Goal: Task Accomplishment & Management: Manage account settings

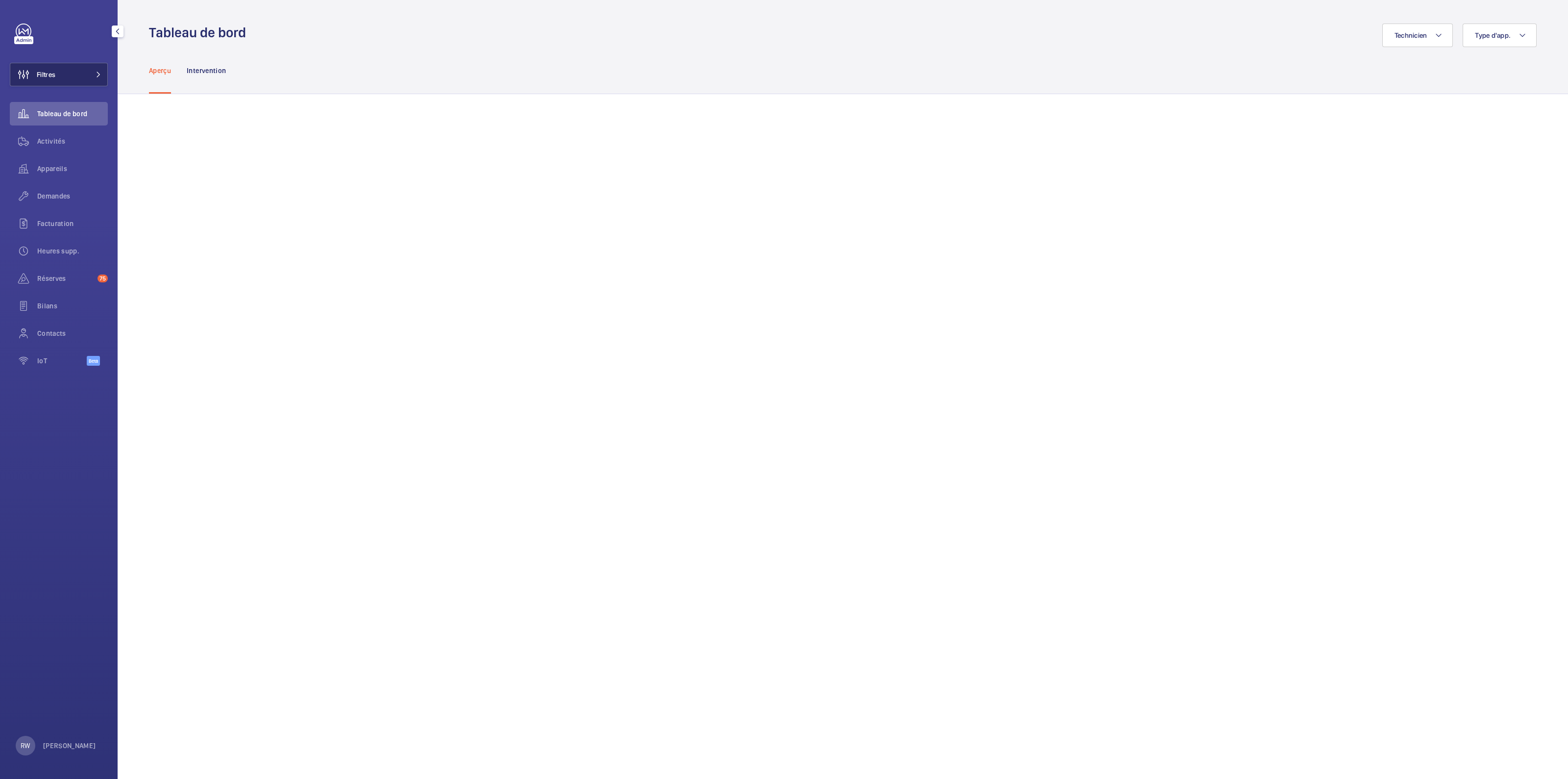
click at [71, 72] on button "Filtres" at bounding box center [58, 74] width 98 height 24
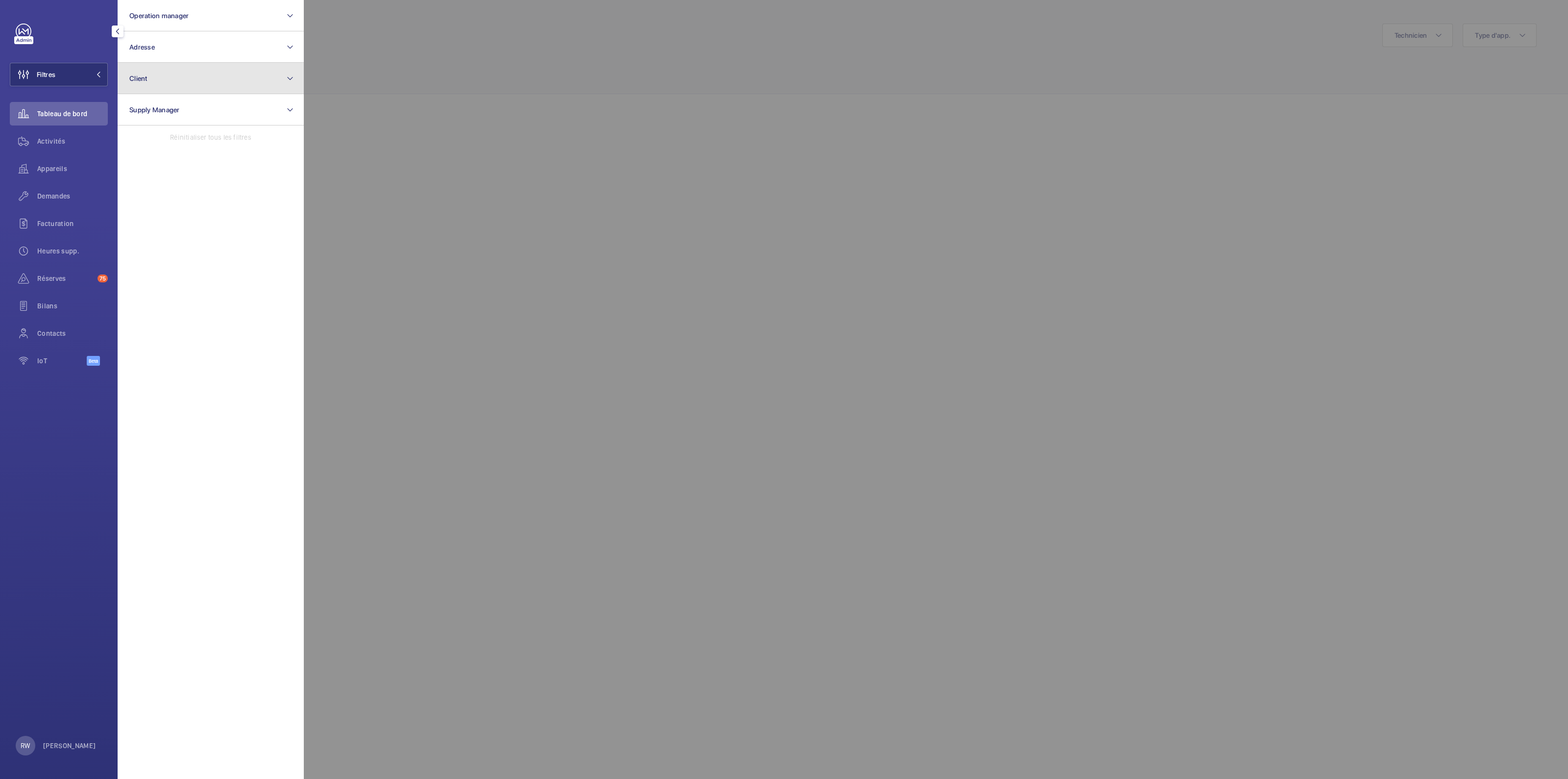
click at [141, 82] on button "Client" at bounding box center [211, 79] width 186 height 32
type input "gecina"
click at [132, 143] on label "GECINA - IDF" at bounding box center [203, 141] width 170 height 24
click at [132, 143] on input "GECINA - IDF" at bounding box center [132, 142] width 19 height 19
checkbox input "true"
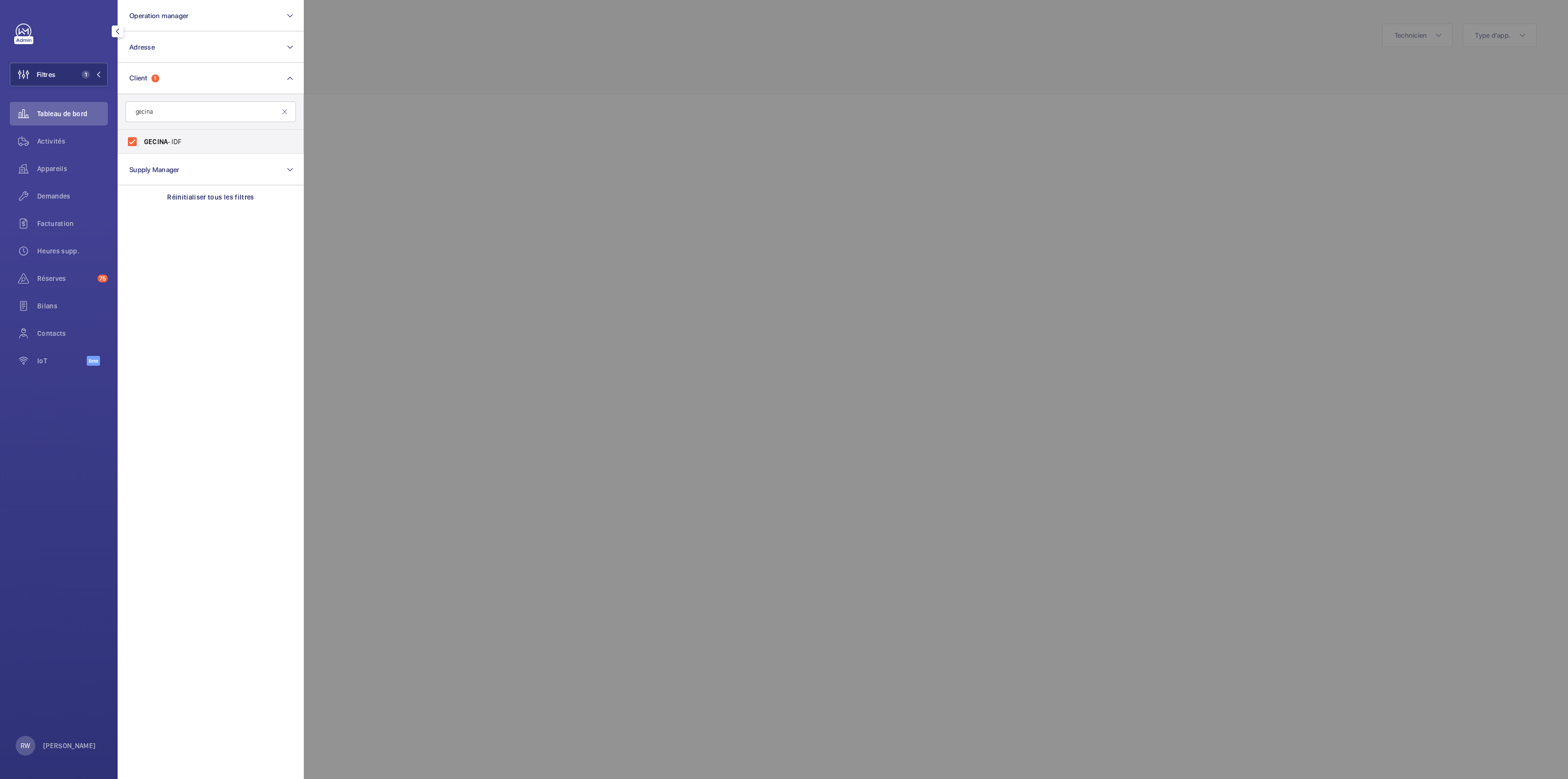
click at [576, 119] on div at bounding box center [1088, 389] width 1568 height 779
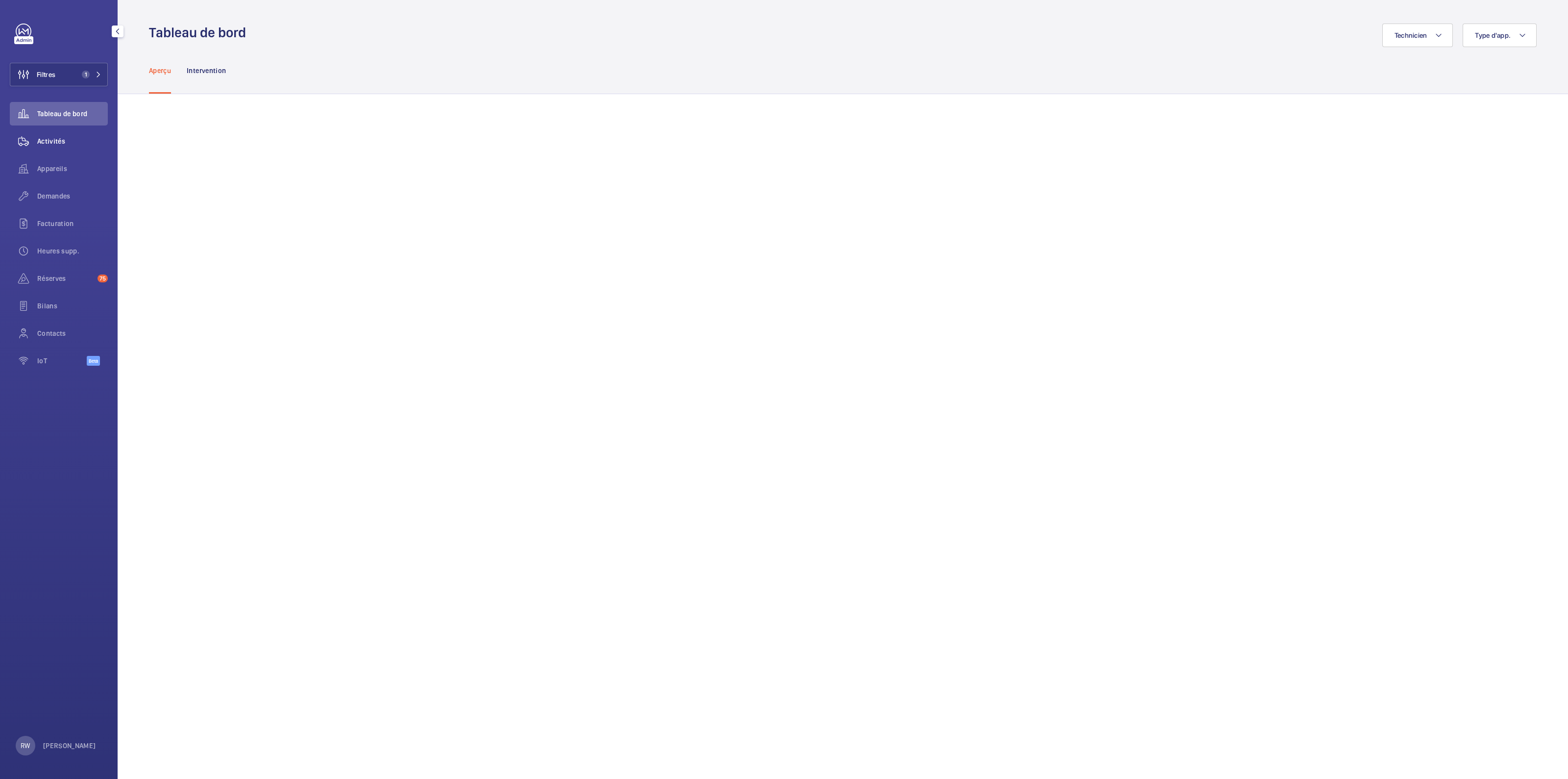
click at [49, 141] on span "Activités" at bounding box center [72, 141] width 71 height 10
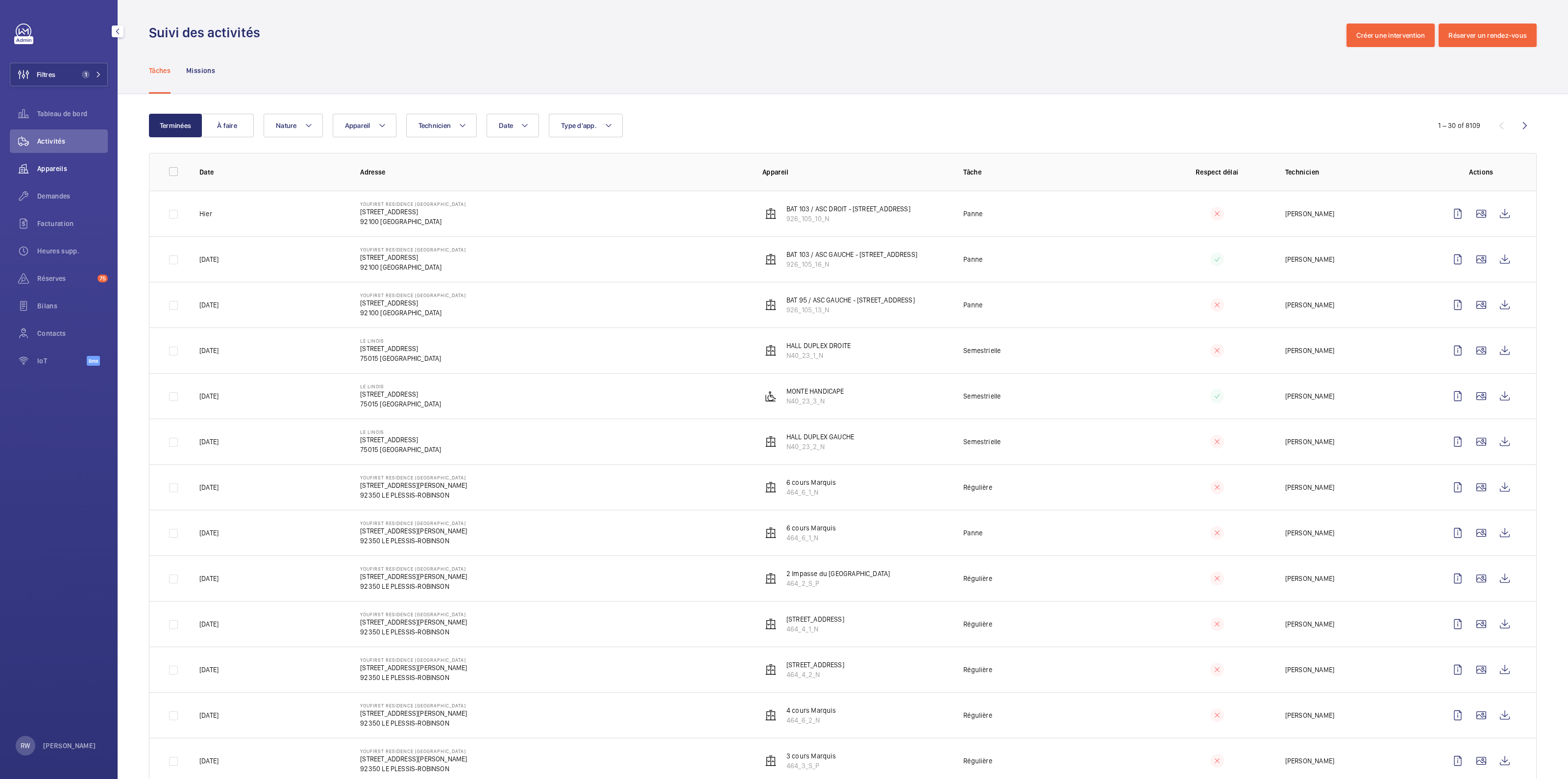
click at [61, 174] on div "Appareils" at bounding box center [58, 169] width 98 height 24
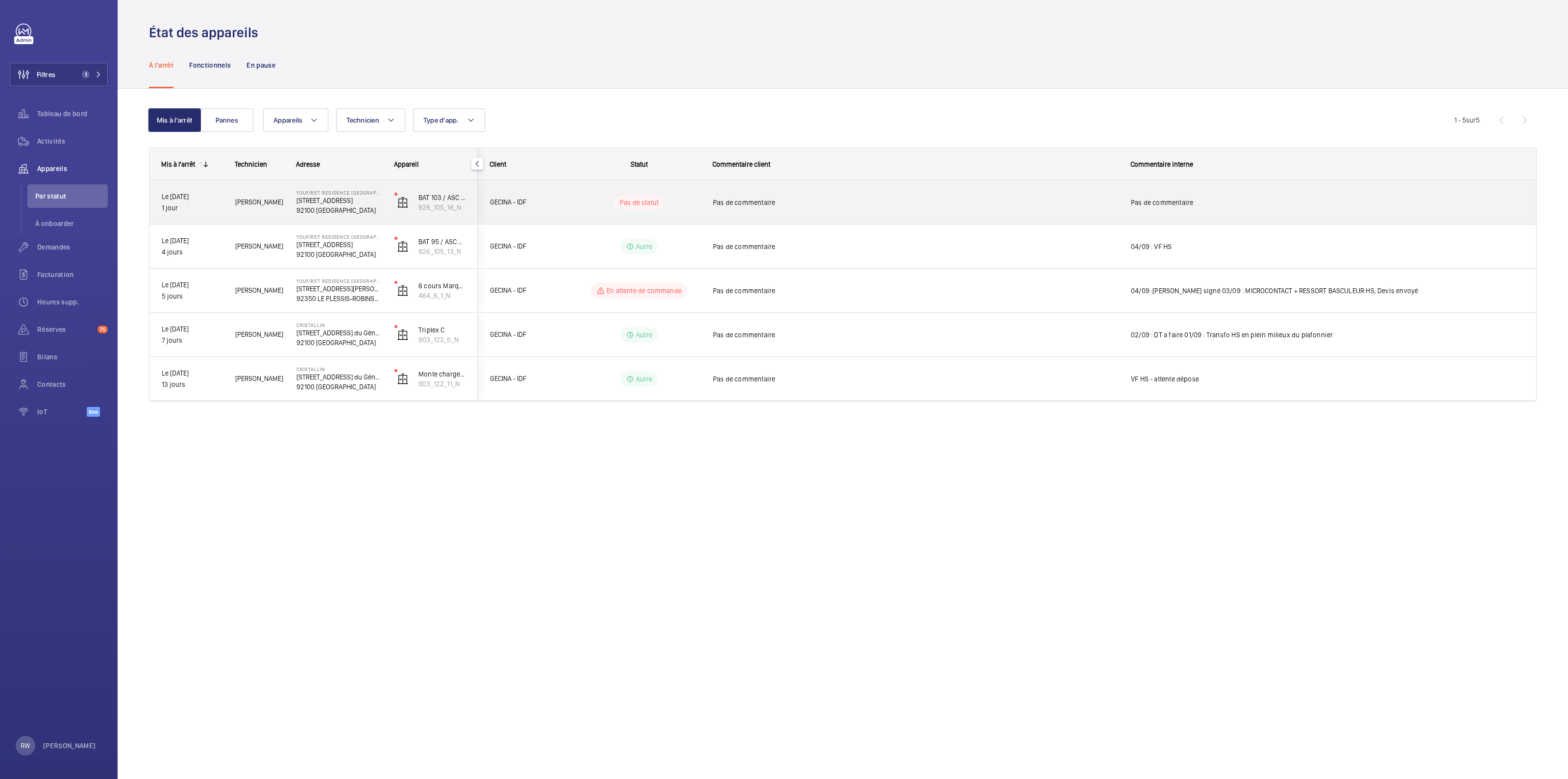
click at [645, 203] on p "Pas de statut" at bounding box center [639, 202] width 39 height 10
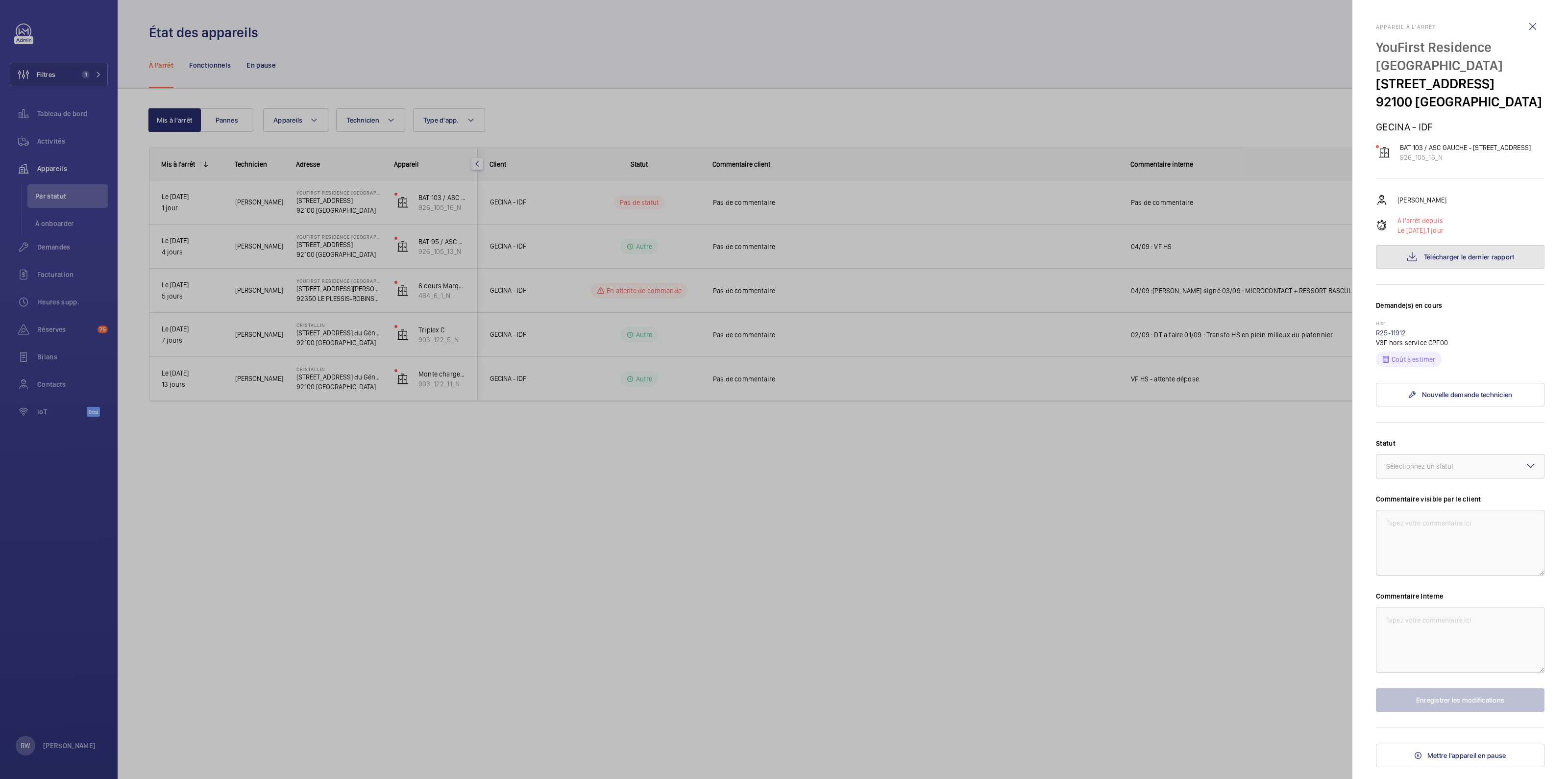
click at [1431, 269] on button "Télécharger le dernier rapport" at bounding box center [1460, 256] width 169 height 24
click at [713, 34] on div at bounding box center [784, 389] width 1568 height 779
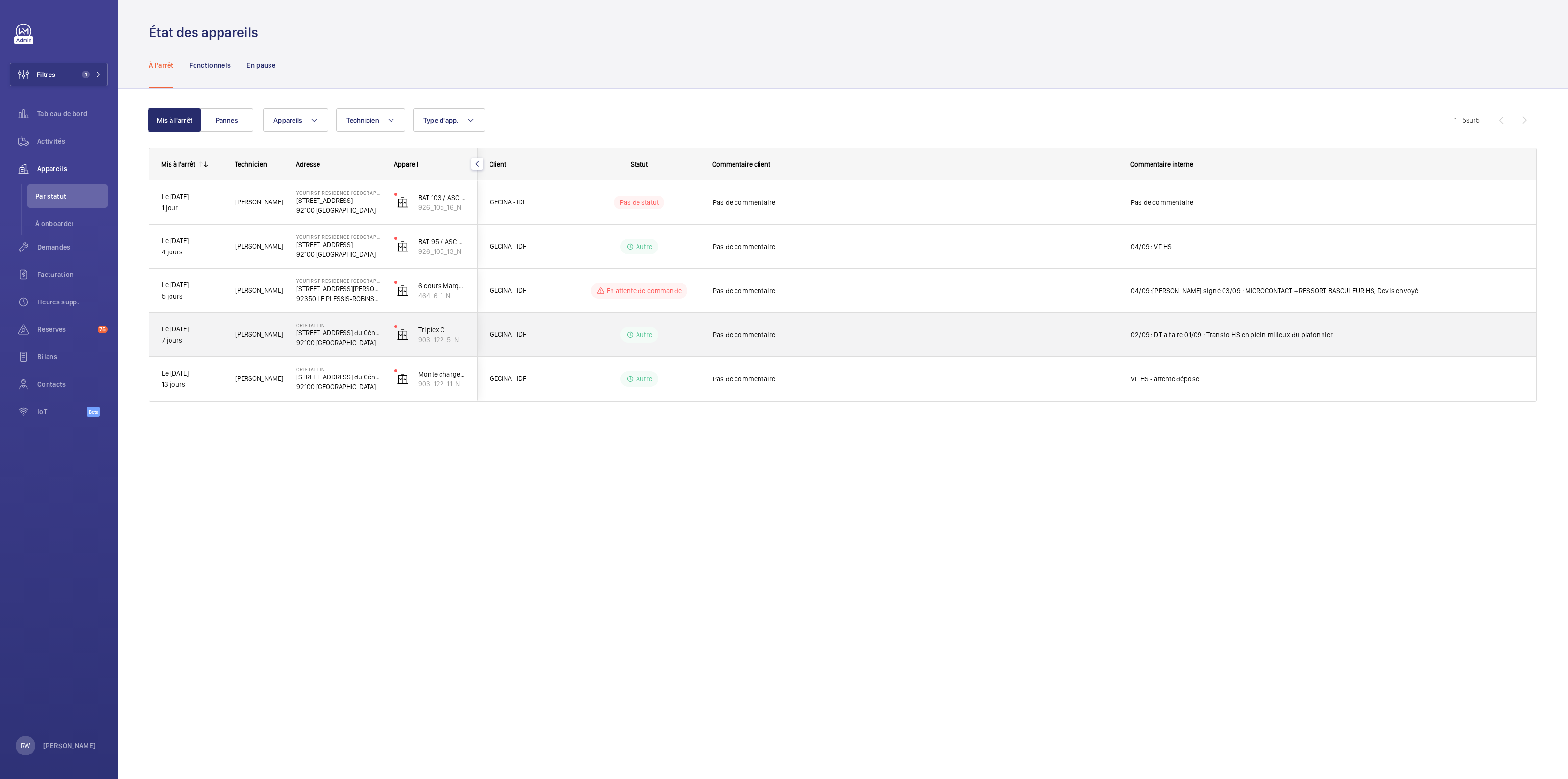
click at [1200, 337] on span "02/09 : DT a faire 01/09 : Transfo HS en plein milieux du plafonnier" at bounding box center [1328, 335] width 393 height 10
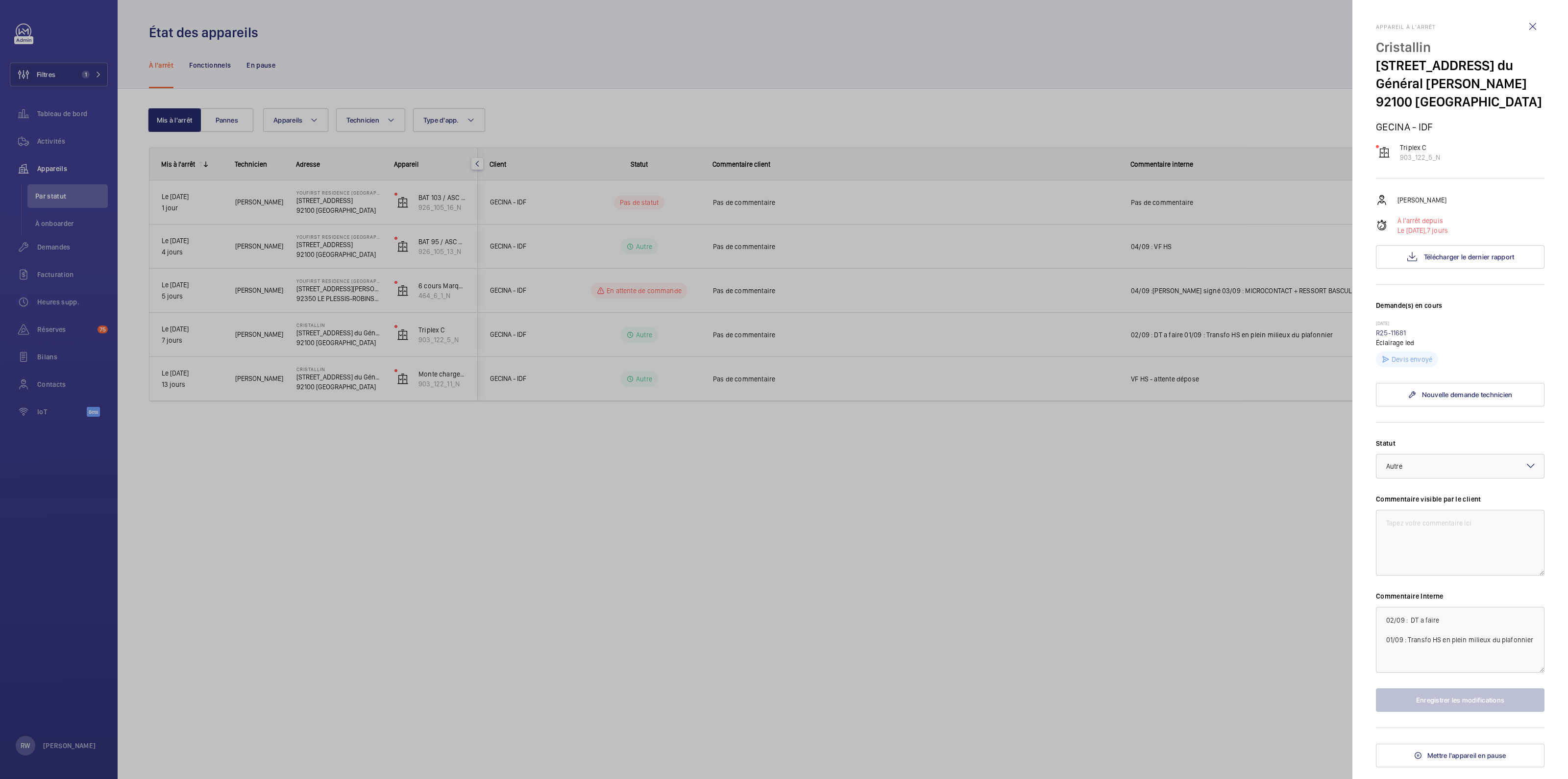
click at [1465, 353] on div "Devis envoyé" at bounding box center [1460, 358] width 169 height 19
click at [1219, 467] on div at bounding box center [784, 389] width 1568 height 779
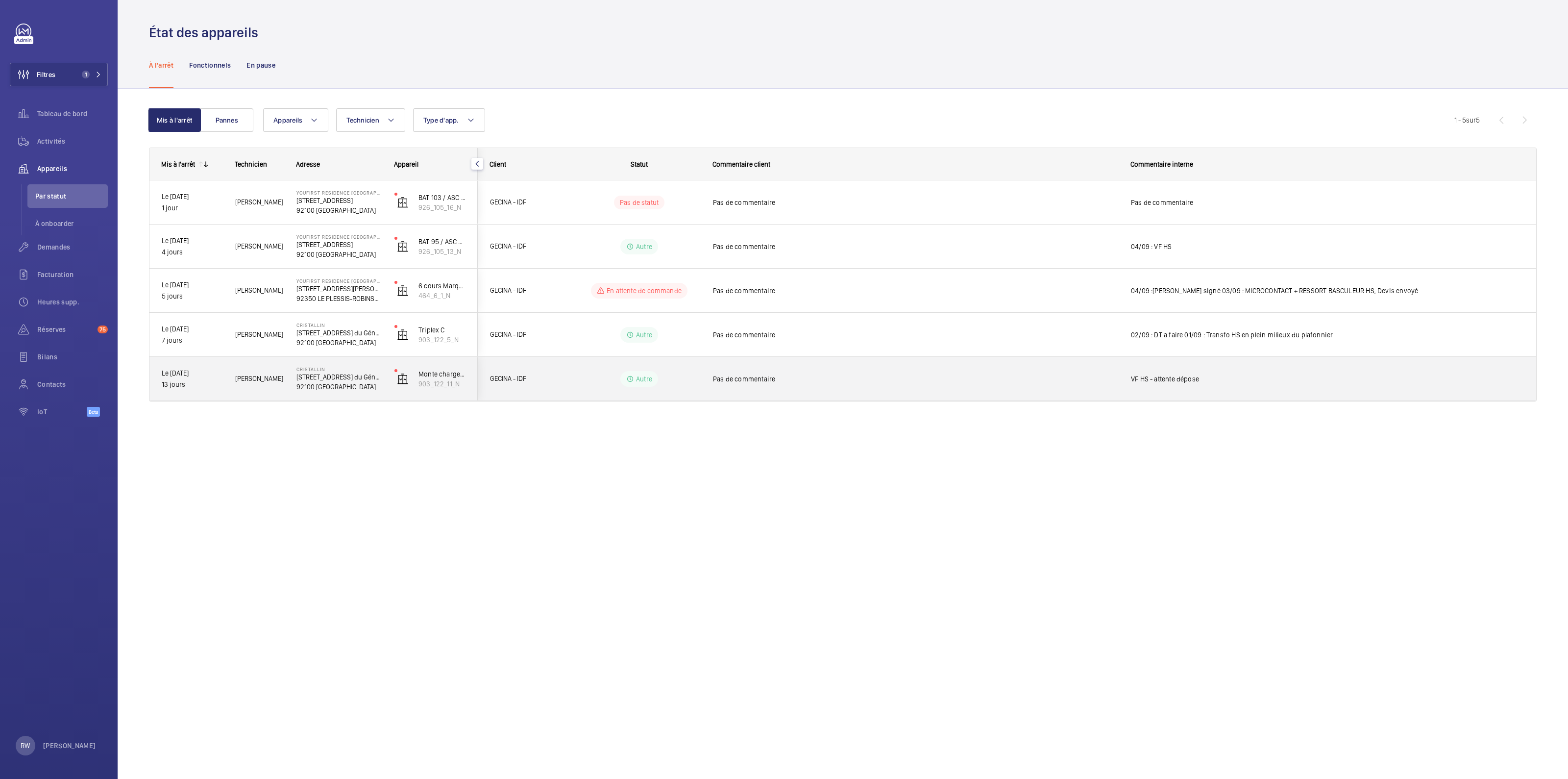
click at [894, 376] on span "Pas de commentaire" at bounding box center [915, 379] width 405 height 10
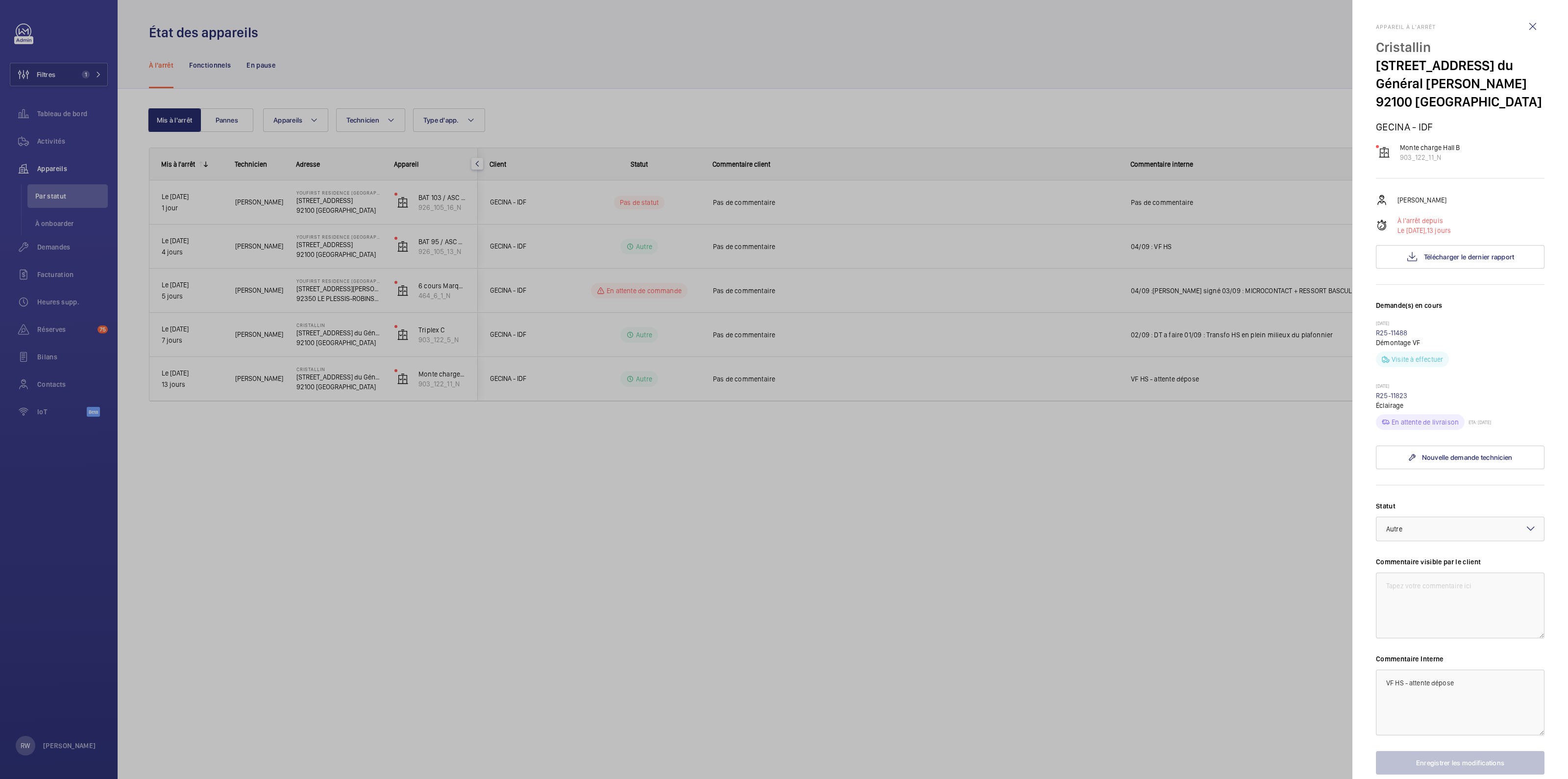
click at [1077, 591] on div at bounding box center [784, 389] width 1568 height 779
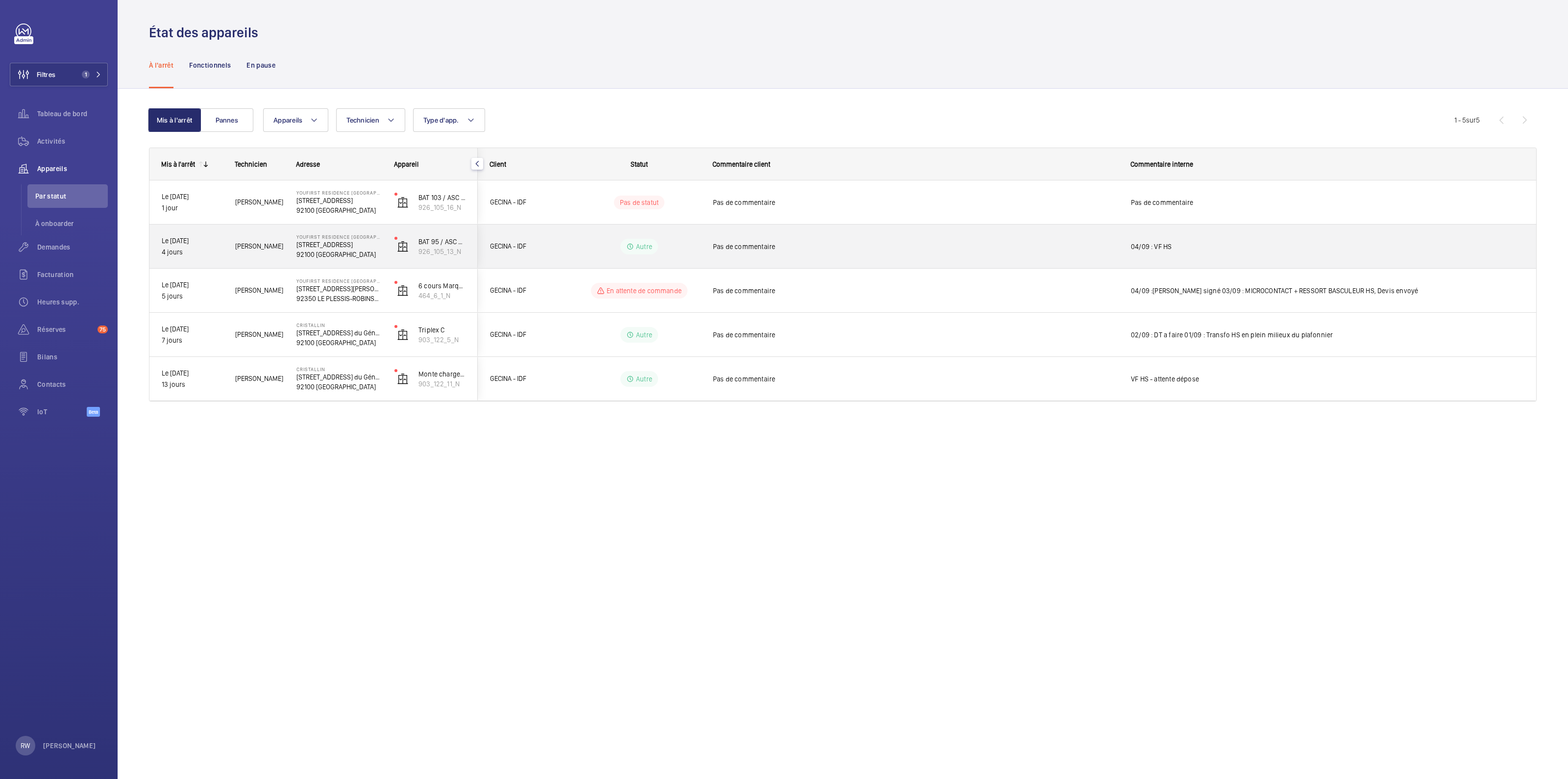
click at [791, 247] on span "Pas de commentaire" at bounding box center [915, 247] width 405 height 10
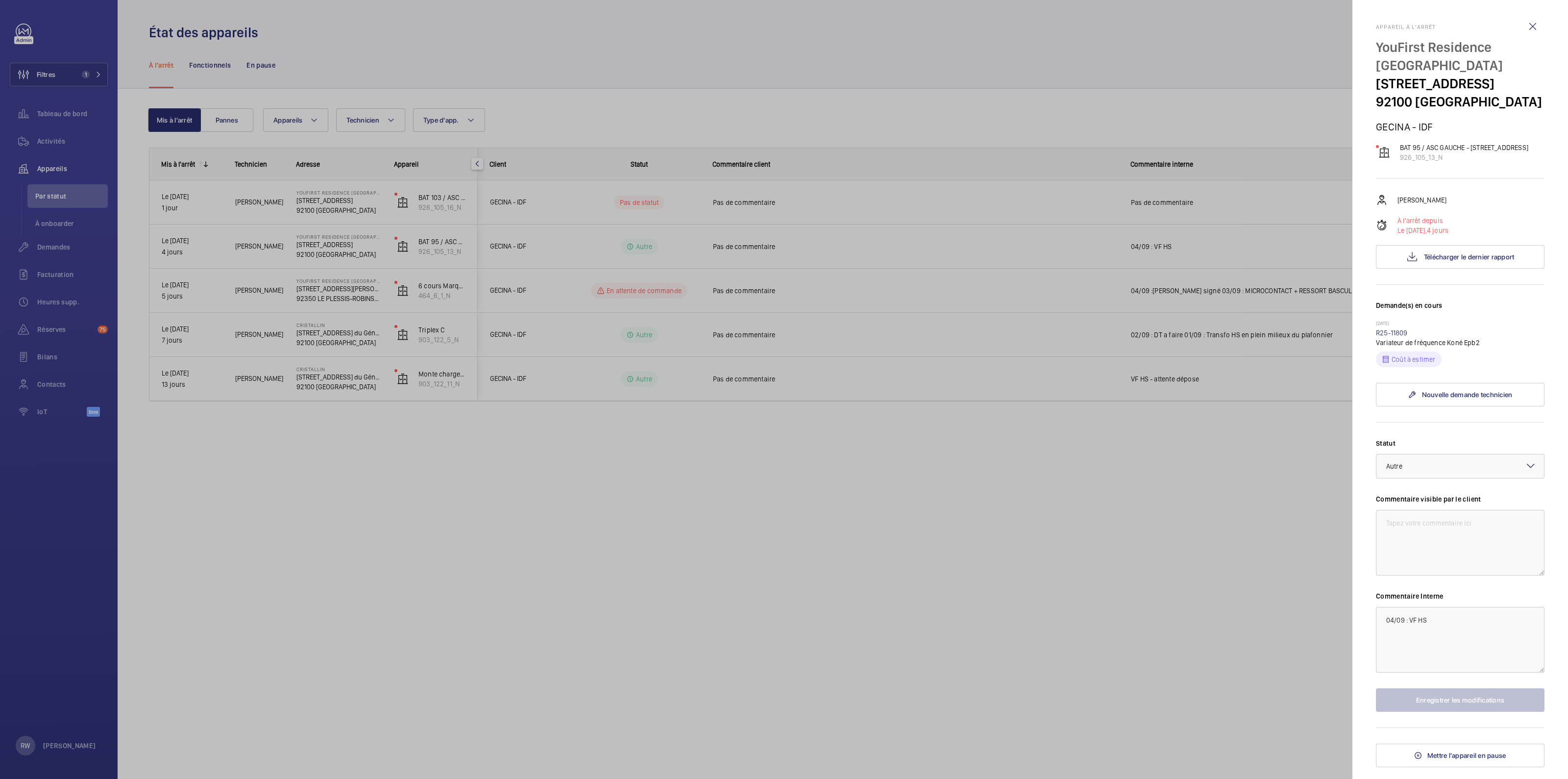
drag, startPoint x: 1247, startPoint y: 549, endPoint x: 1249, endPoint y: 540, distance: 9.2
click at [1247, 549] on div at bounding box center [784, 389] width 1568 height 779
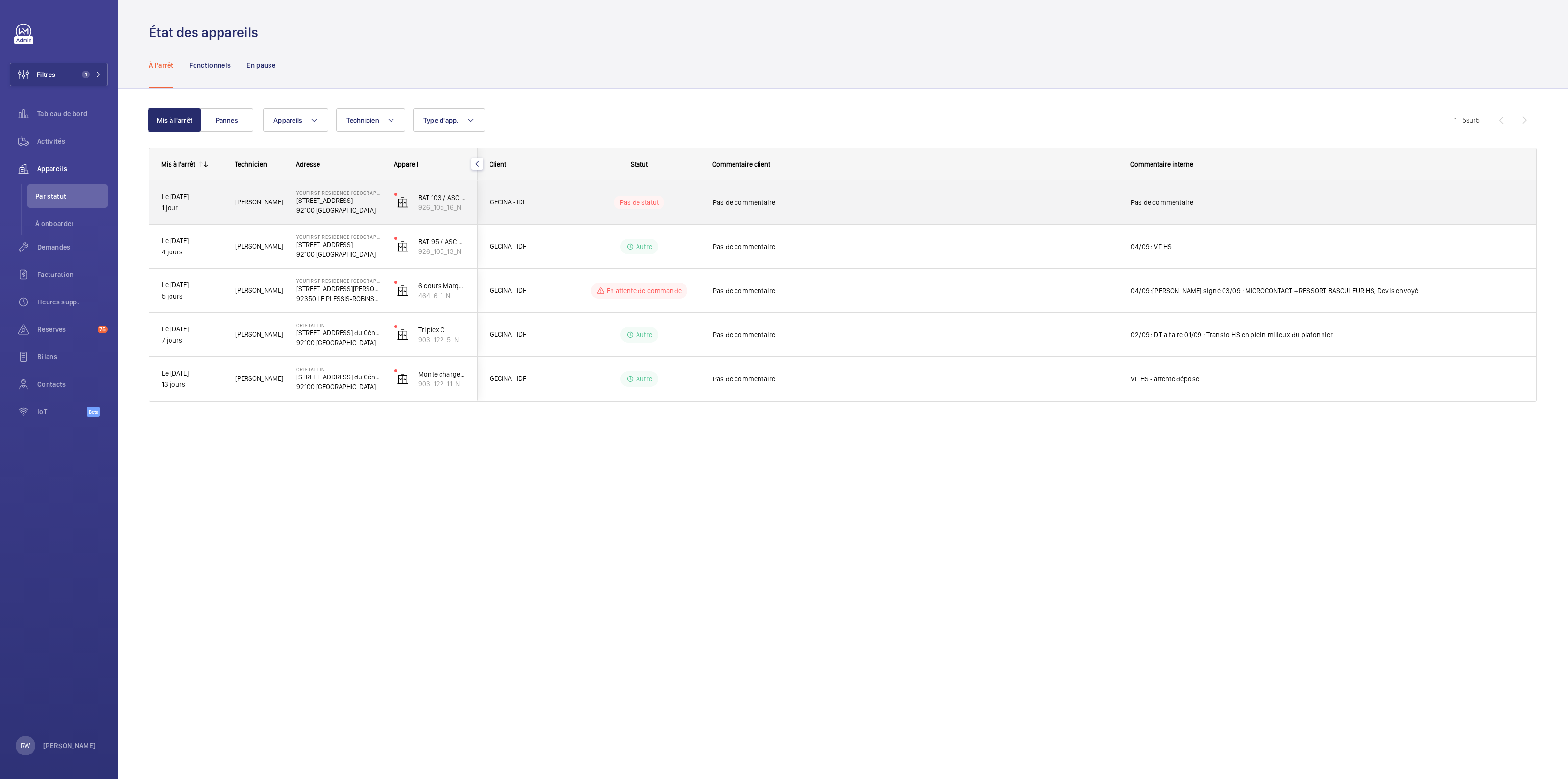
click at [1030, 192] on div "Pas de commentaire" at bounding box center [915, 202] width 405 height 23
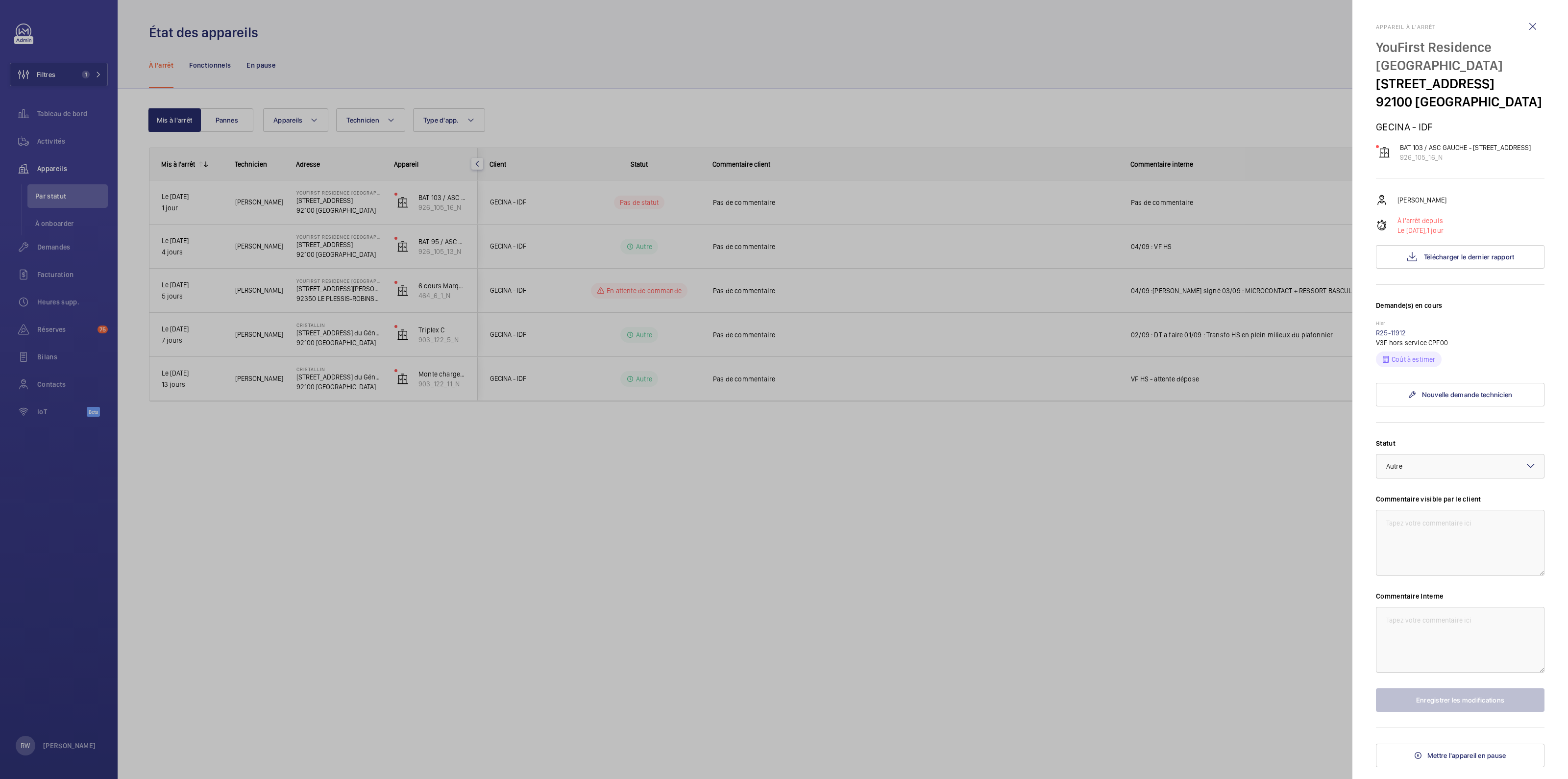
click at [1182, 496] on div at bounding box center [784, 389] width 1568 height 779
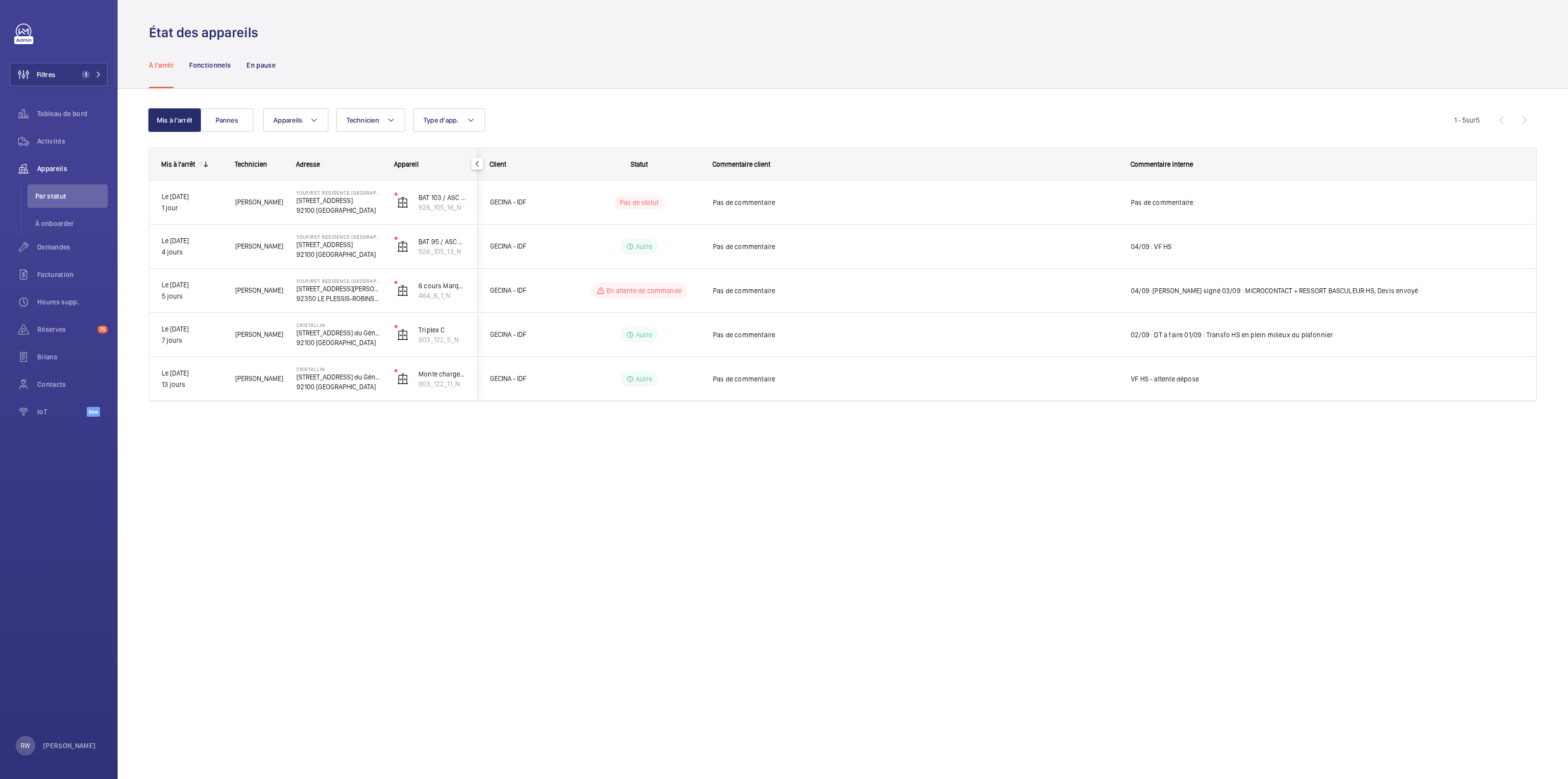
drag, startPoint x: 148, startPoint y: 29, endPoint x: 268, endPoint y: 33, distance: 120.1
click at [267, 33] on wm-front-admin-header "État des appareils" at bounding box center [842, 21] width 1451 height 41
click at [268, 33] on div "État des appareils" at bounding box center [843, 33] width 1388 height 18
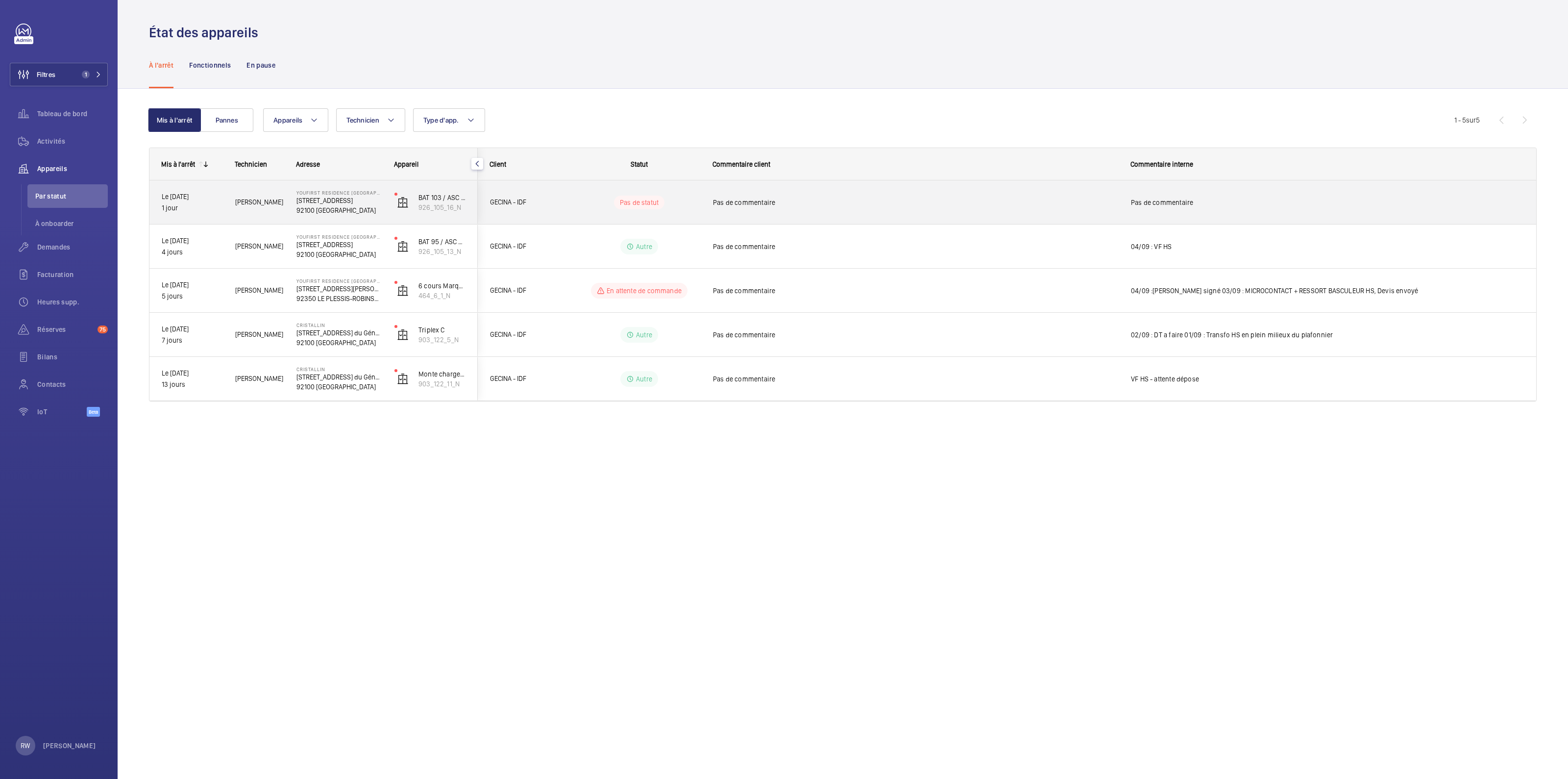
drag, startPoint x: 1438, startPoint y: 216, endPoint x: 1407, endPoint y: 62, distance: 157.1
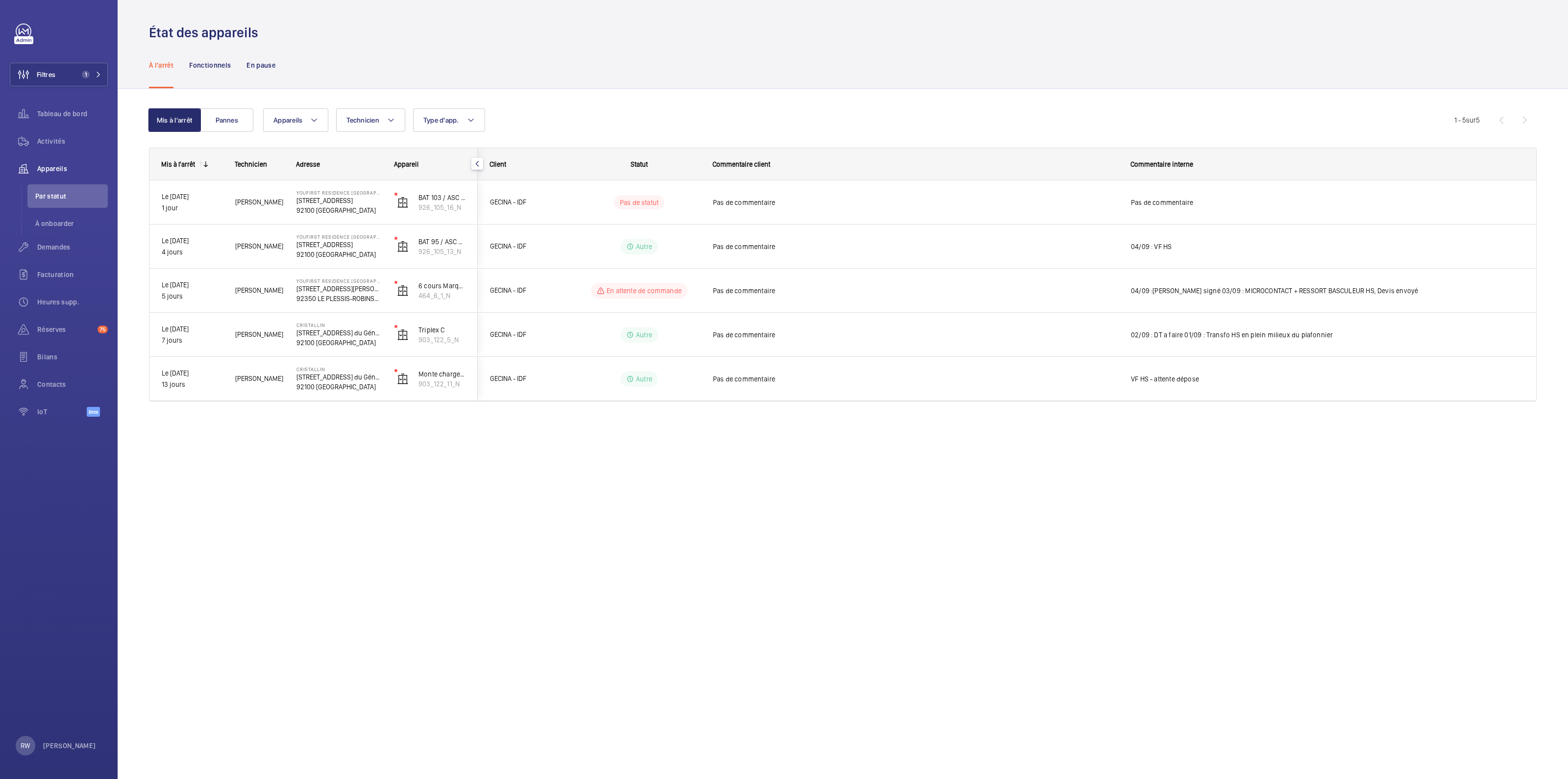
drag, startPoint x: 1407, startPoint y: 62, endPoint x: 583, endPoint y: 515, distance: 940.3
click at [583, 515] on div "État des appareils À l'arrêt Fonctionnels En pause Mis à l'arrêt Pannes Apparei…" at bounding box center [842, 389] width 1451 height 779
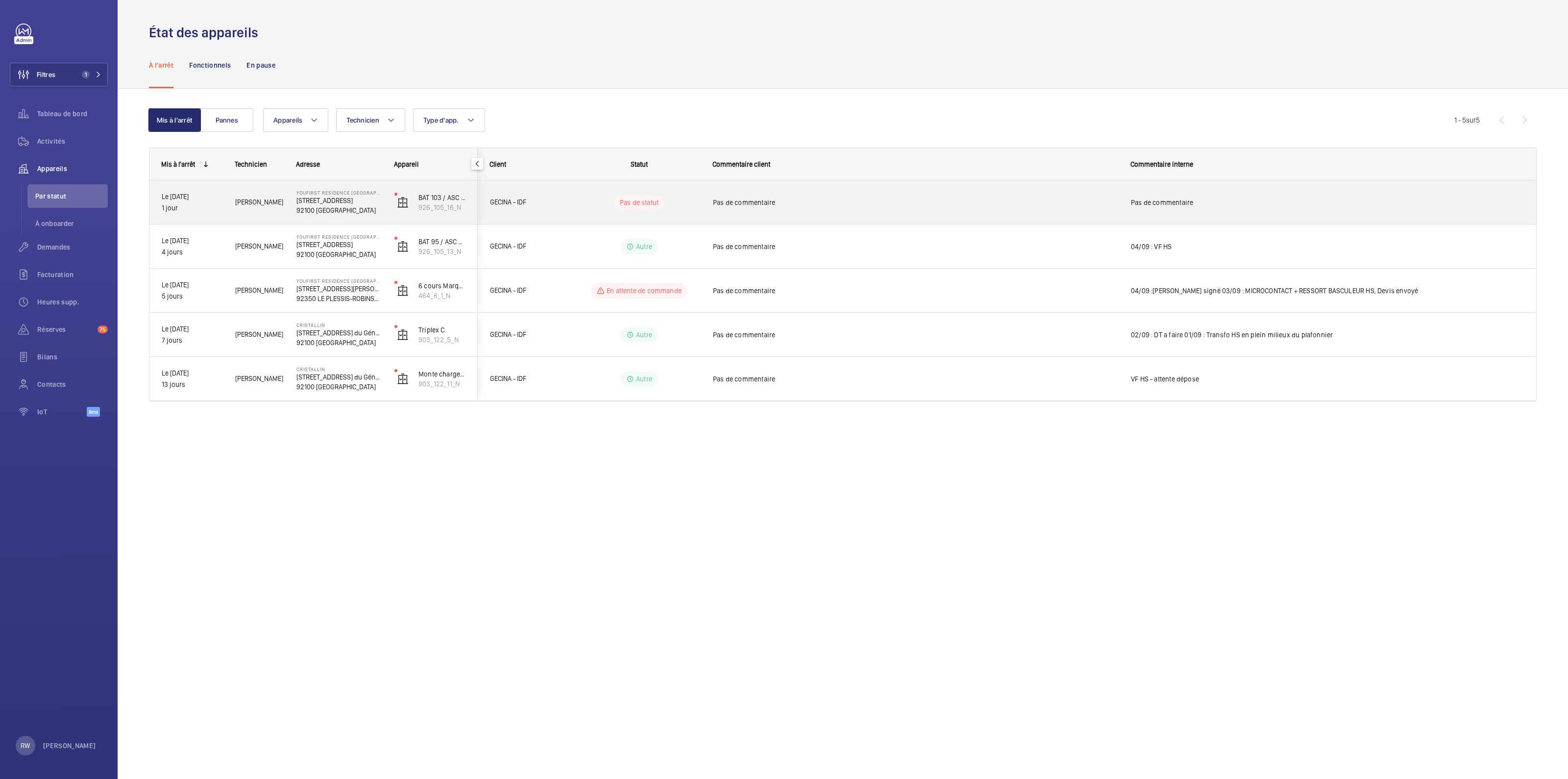
click at [1168, 204] on span "Pas de commentaire" at bounding box center [1328, 202] width 393 height 10
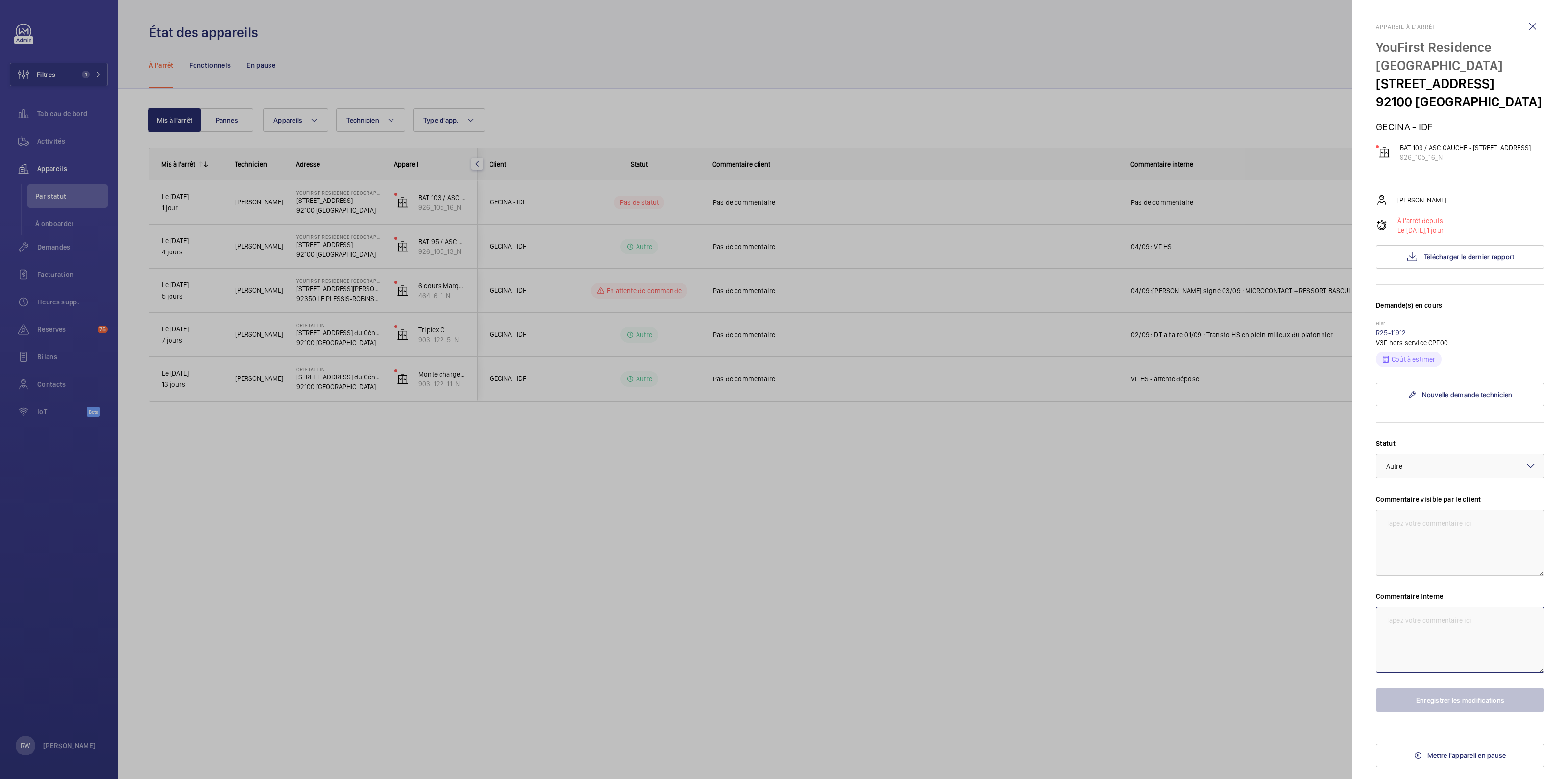
click at [1411, 668] on textarea at bounding box center [1460, 640] width 169 height 66
type textarea "Le 08/09 - VF deposé chez RCEA"
click at [1463, 712] on button "Enregistrer les modifications" at bounding box center [1460, 700] width 169 height 24
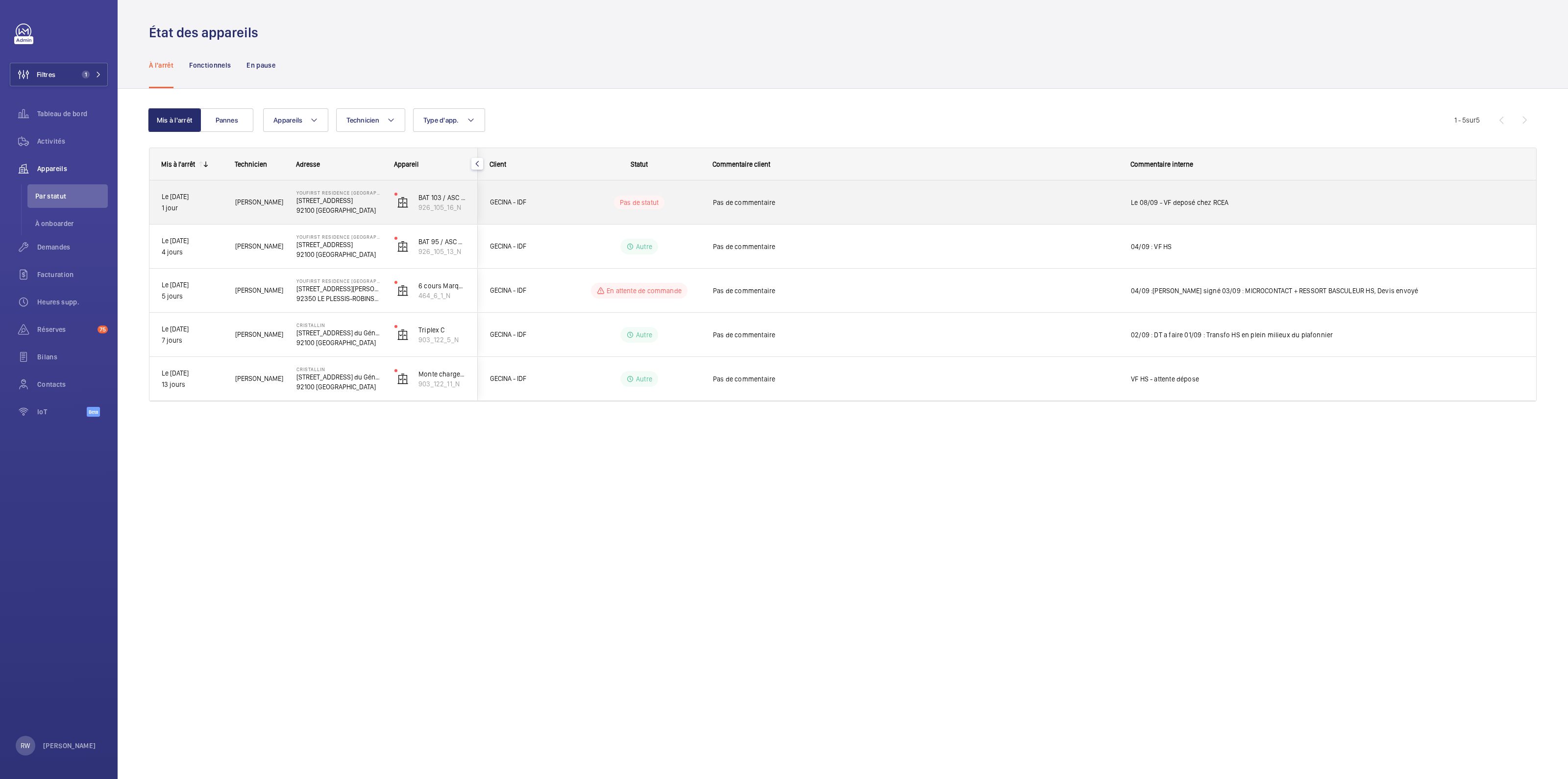
click at [657, 206] on p "Pas de statut" at bounding box center [639, 202] width 39 height 10
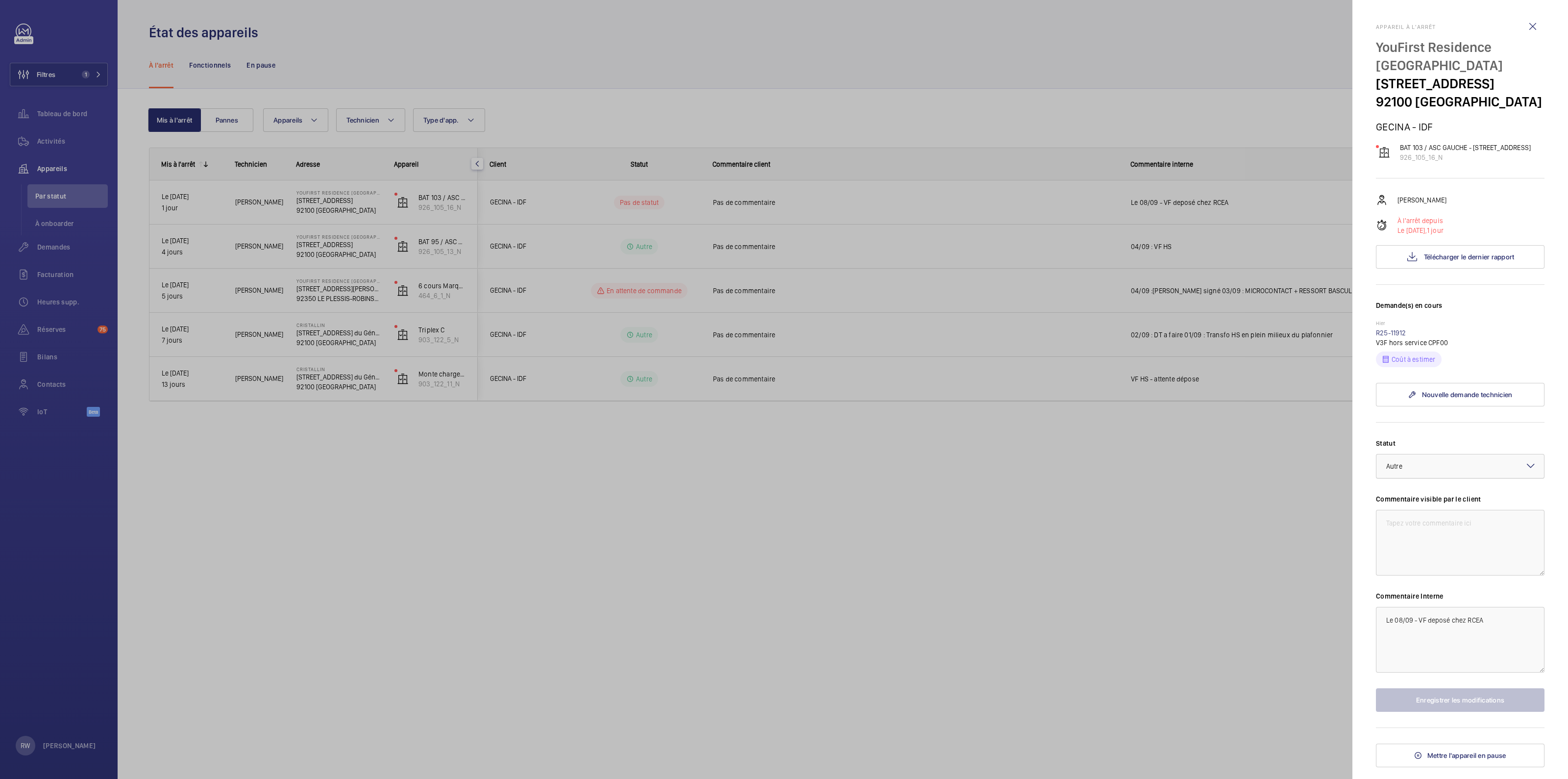
click at [1441, 478] on div at bounding box center [1460, 466] width 167 height 24
click at [1440, 538] on span "Pièce chez le réparateur" at bounding box center [1460, 533] width 148 height 10
click at [1449, 712] on button "Enregistrer les modifications" at bounding box center [1460, 700] width 169 height 24
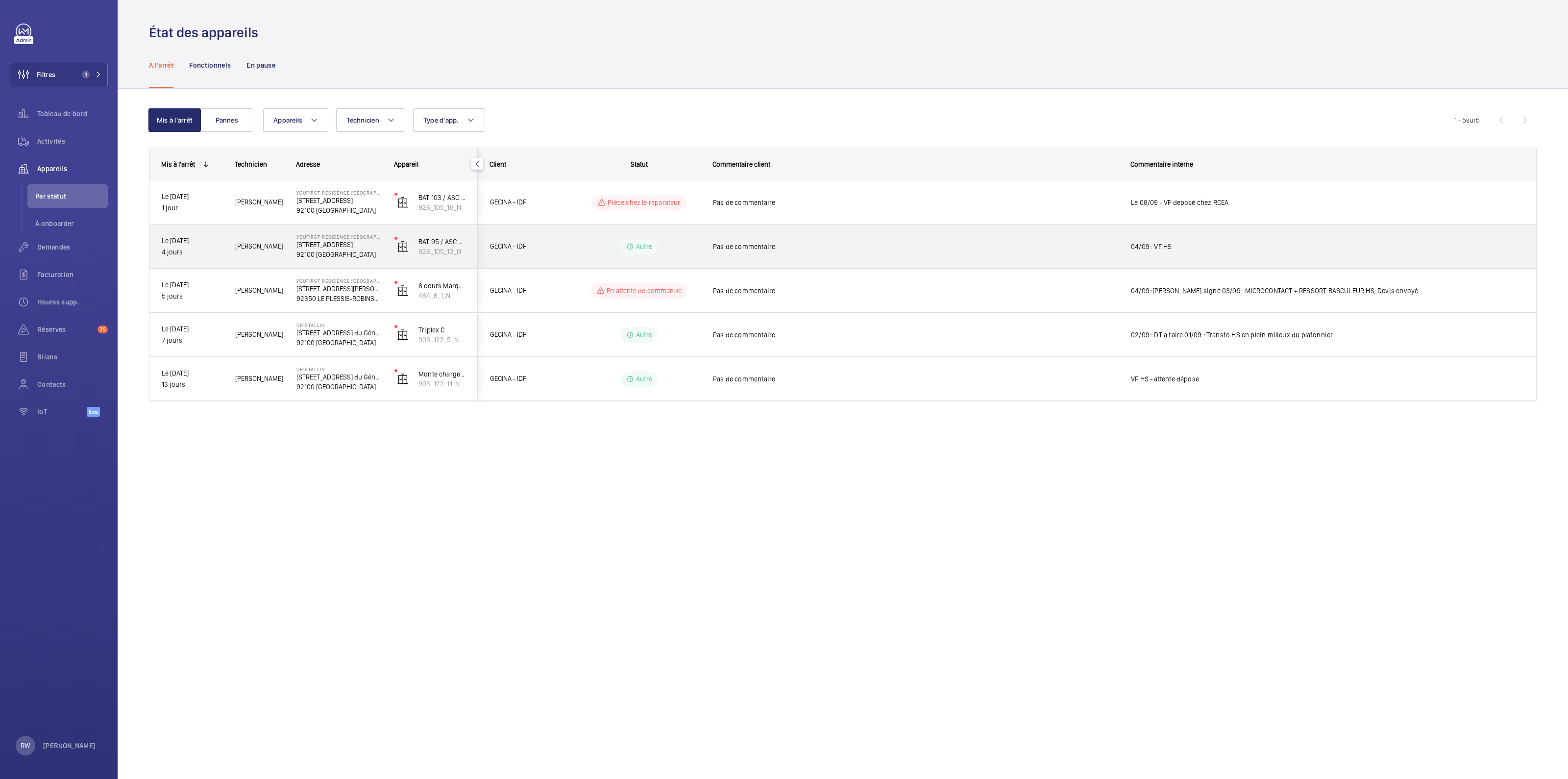
click at [631, 244] on mat-icon at bounding box center [630, 246] width 8 height 12
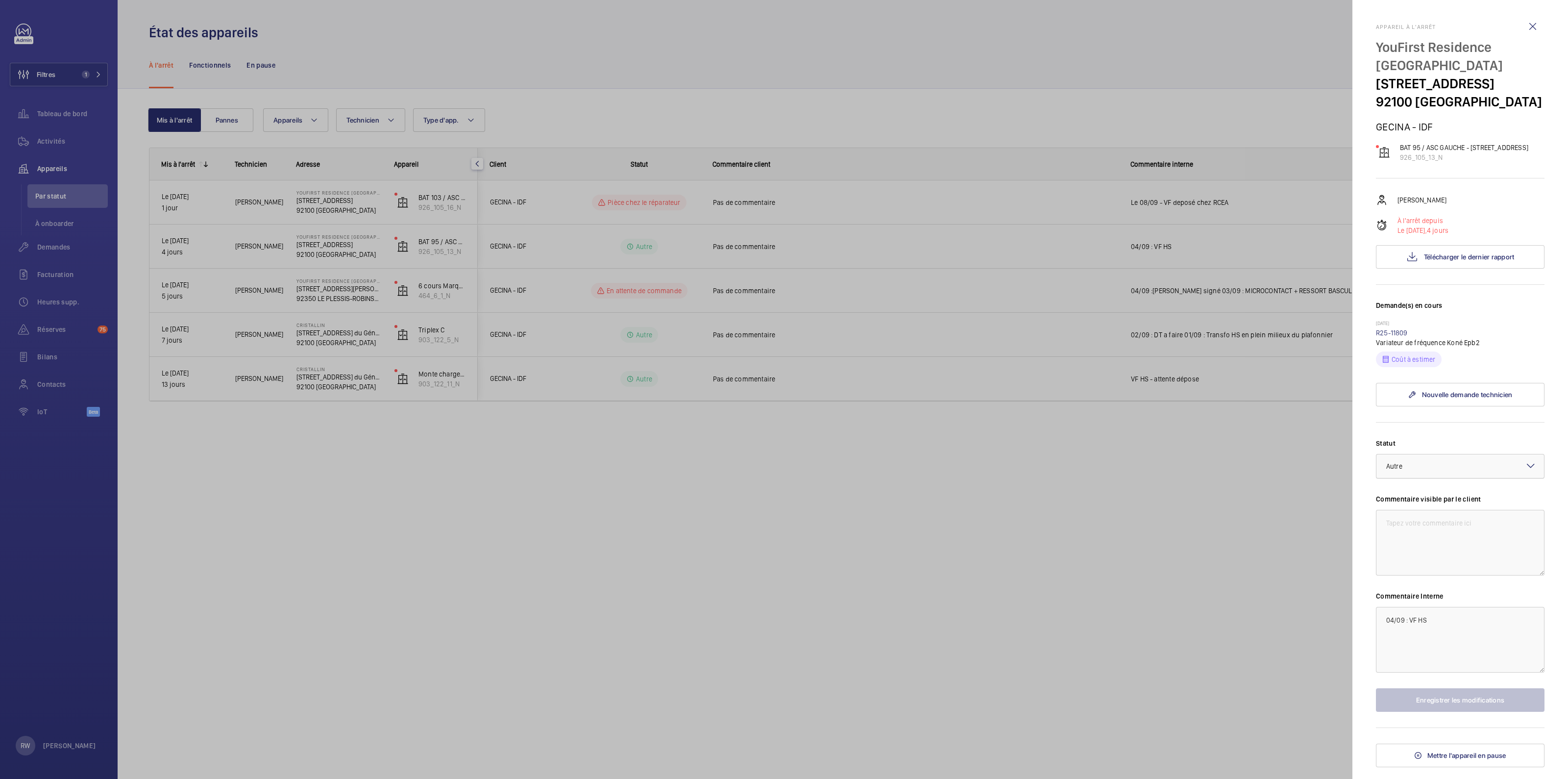
click at [1418, 478] on div at bounding box center [1460, 466] width 167 height 24
click at [1431, 538] on span "Pièce chez le réparateur" at bounding box center [1460, 533] width 148 height 10
click at [1450, 712] on button "Enregistrer les modifications" at bounding box center [1460, 700] width 169 height 24
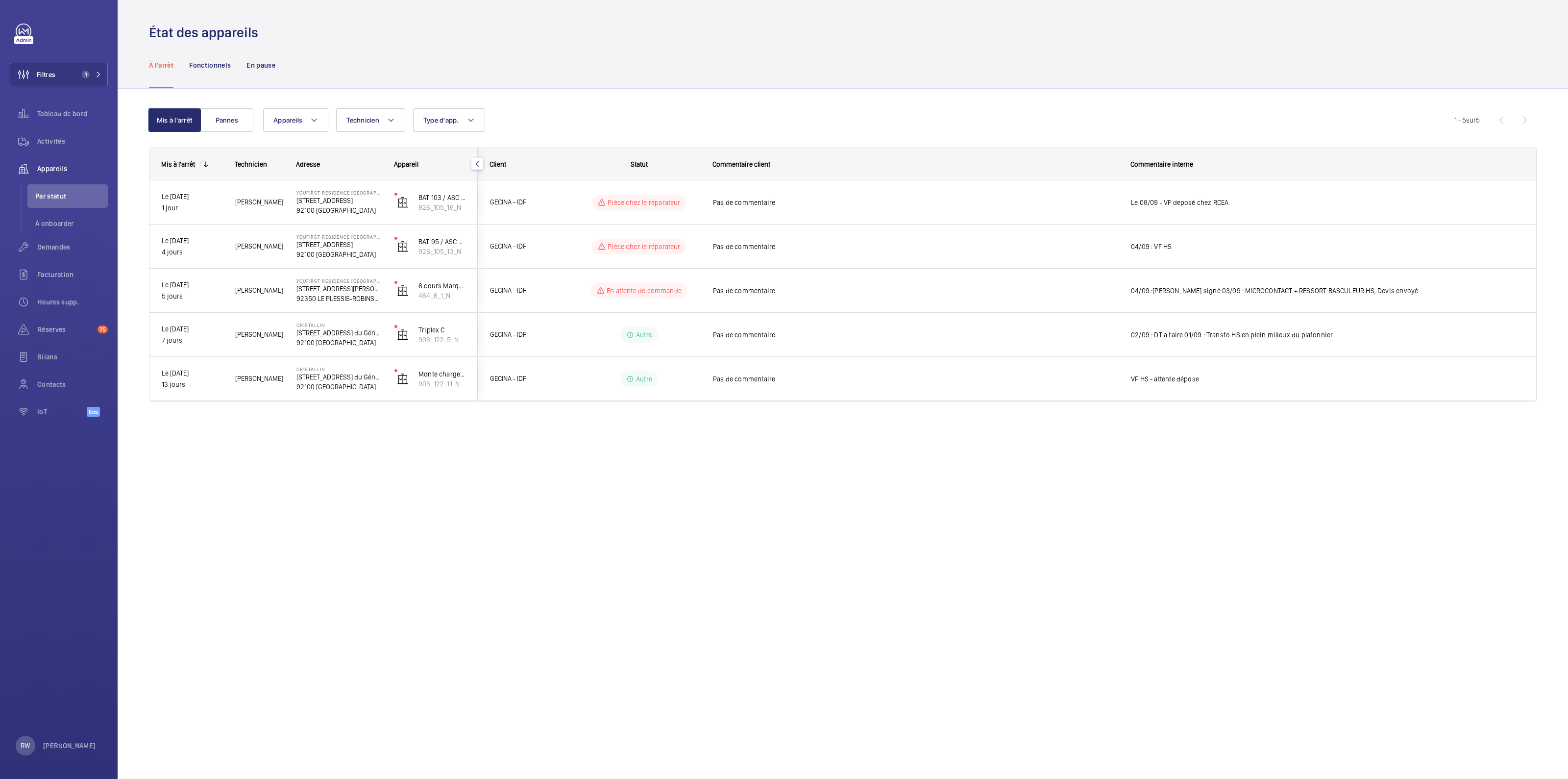
click at [872, 538] on div "État des appareils À l'arrêt Fonctionnels En pause Mis à l'arrêt Pannes Apparei…" at bounding box center [842, 389] width 1451 height 779
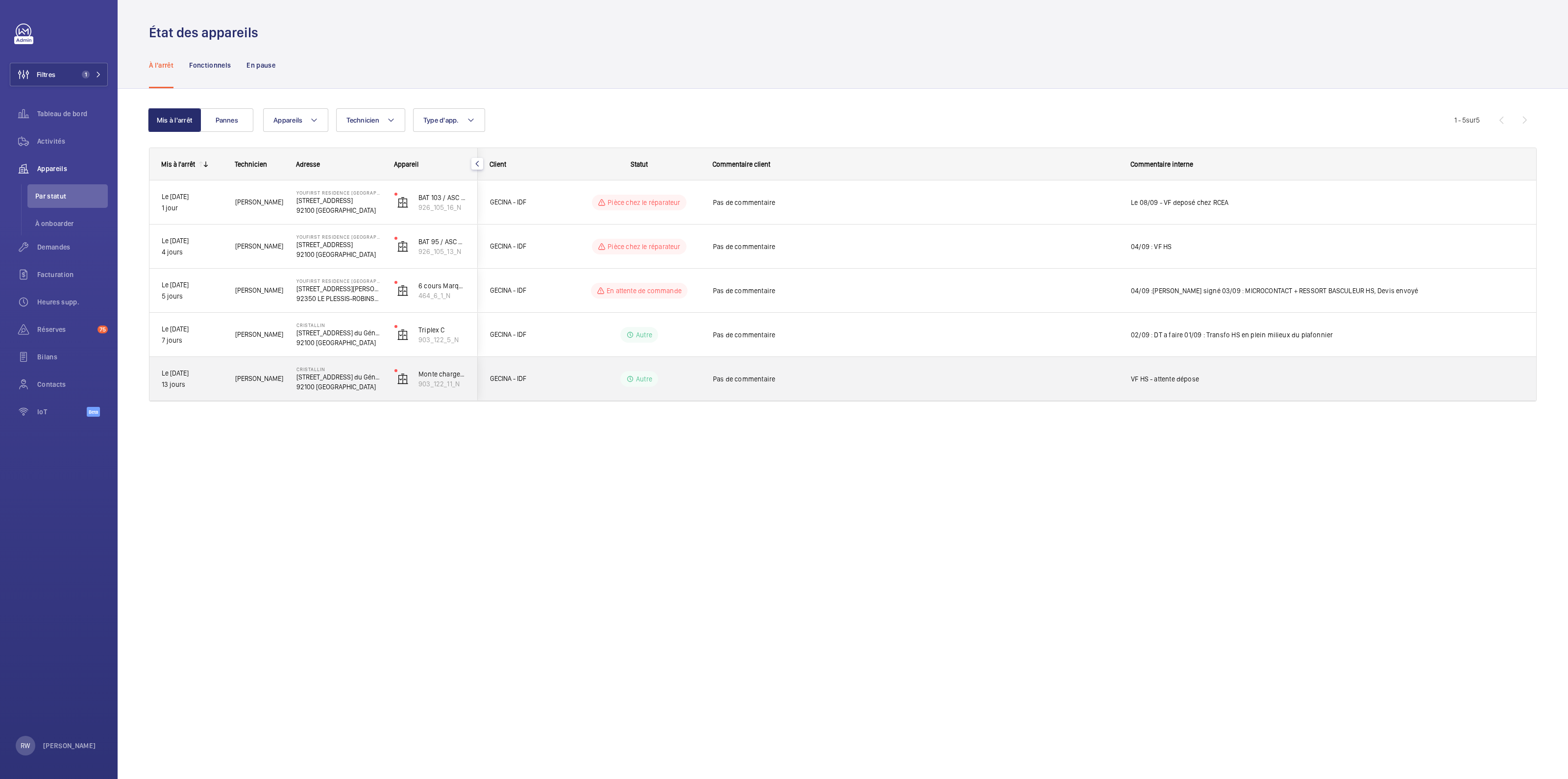
click at [1157, 376] on span "VF HS - attente dépose" at bounding box center [1328, 379] width 393 height 10
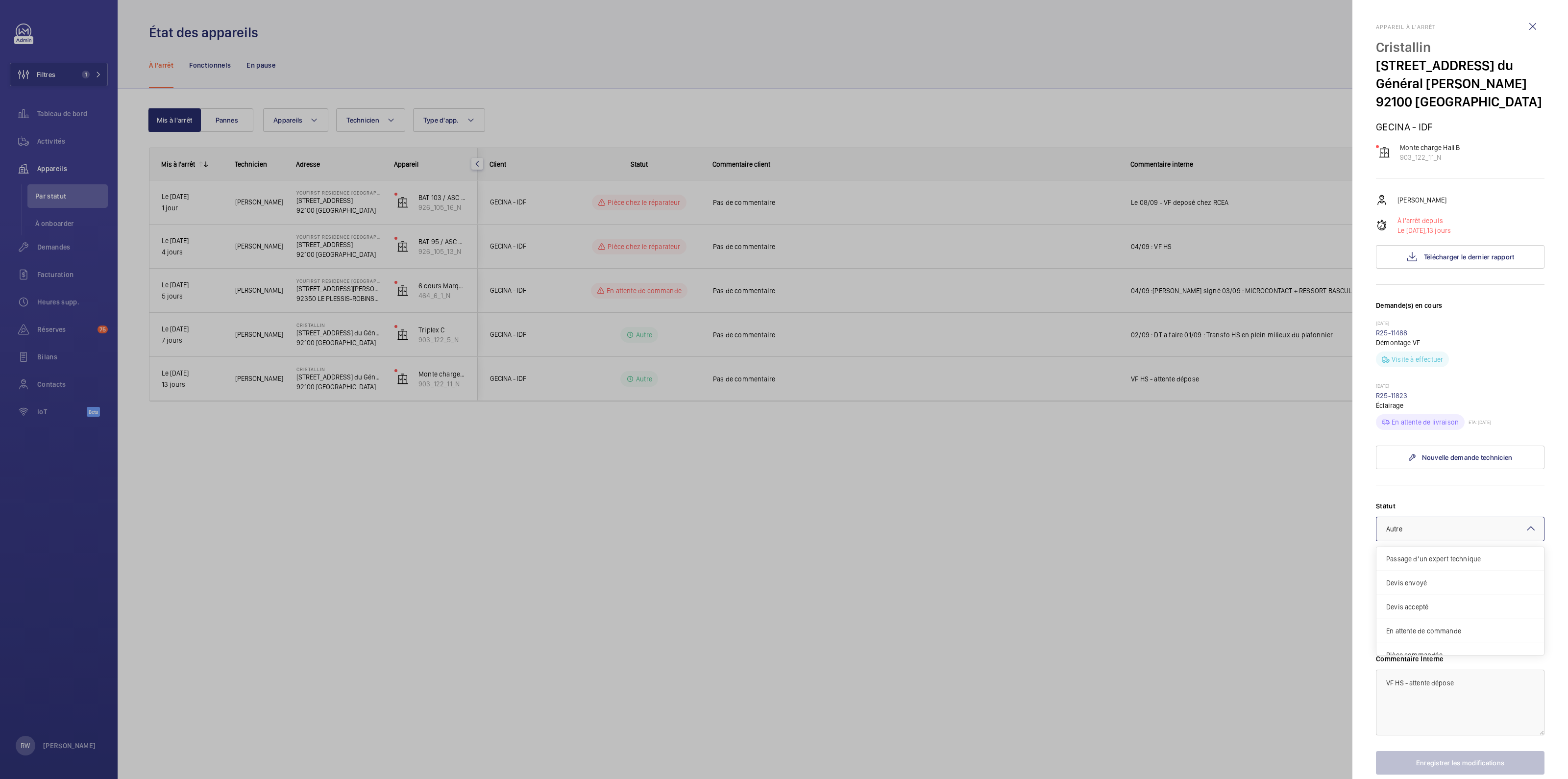
click at [1416, 532] on div "× Autre" at bounding box center [1406, 529] width 41 height 10
click at [1422, 597] on span "Pièce chez le réparateur" at bounding box center [1460, 596] width 148 height 10
click at [1447, 758] on button "Enregistrer les modifications" at bounding box center [1460, 763] width 169 height 24
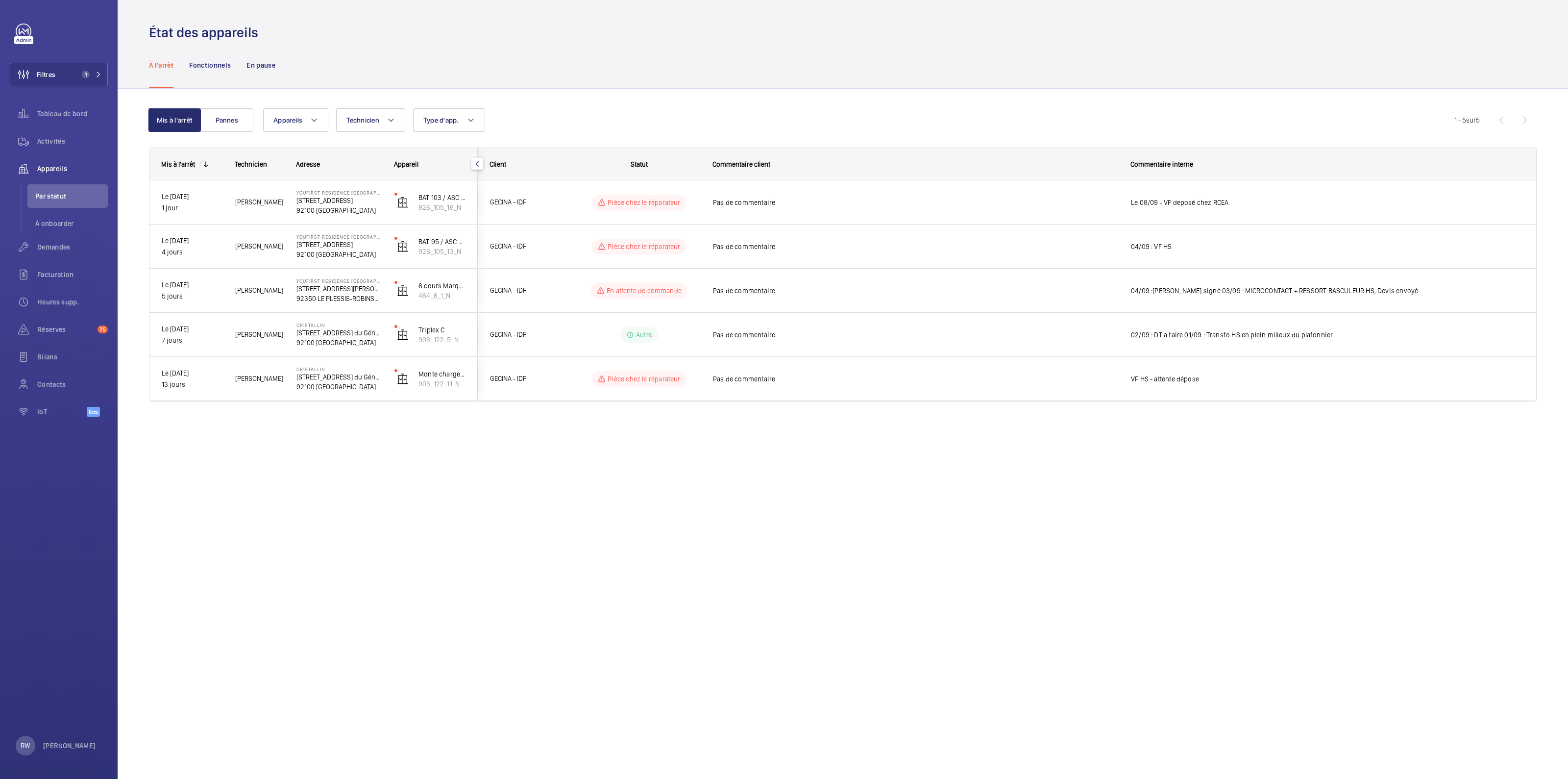
click at [860, 523] on div "État des appareils À l'arrêt Fonctionnels En pause Mis à l'arrêt Pannes Apparei…" at bounding box center [842, 389] width 1451 height 779
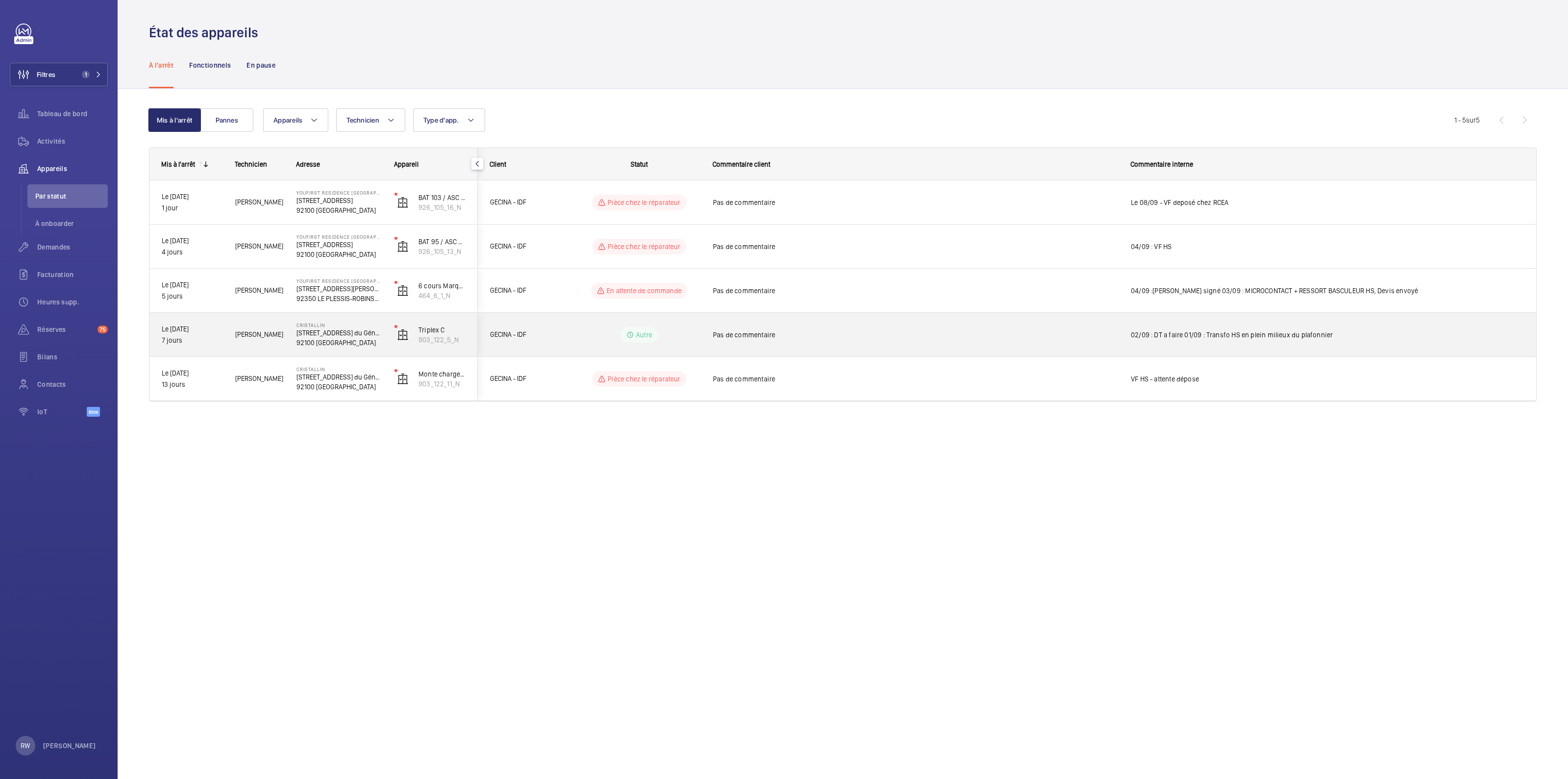
click at [1223, 334] on span "02/09 : DT a faire 01/09 : Transfo HS en plein milieux du plafonnier" at bounding box center [1328, 335] width 393 height 10
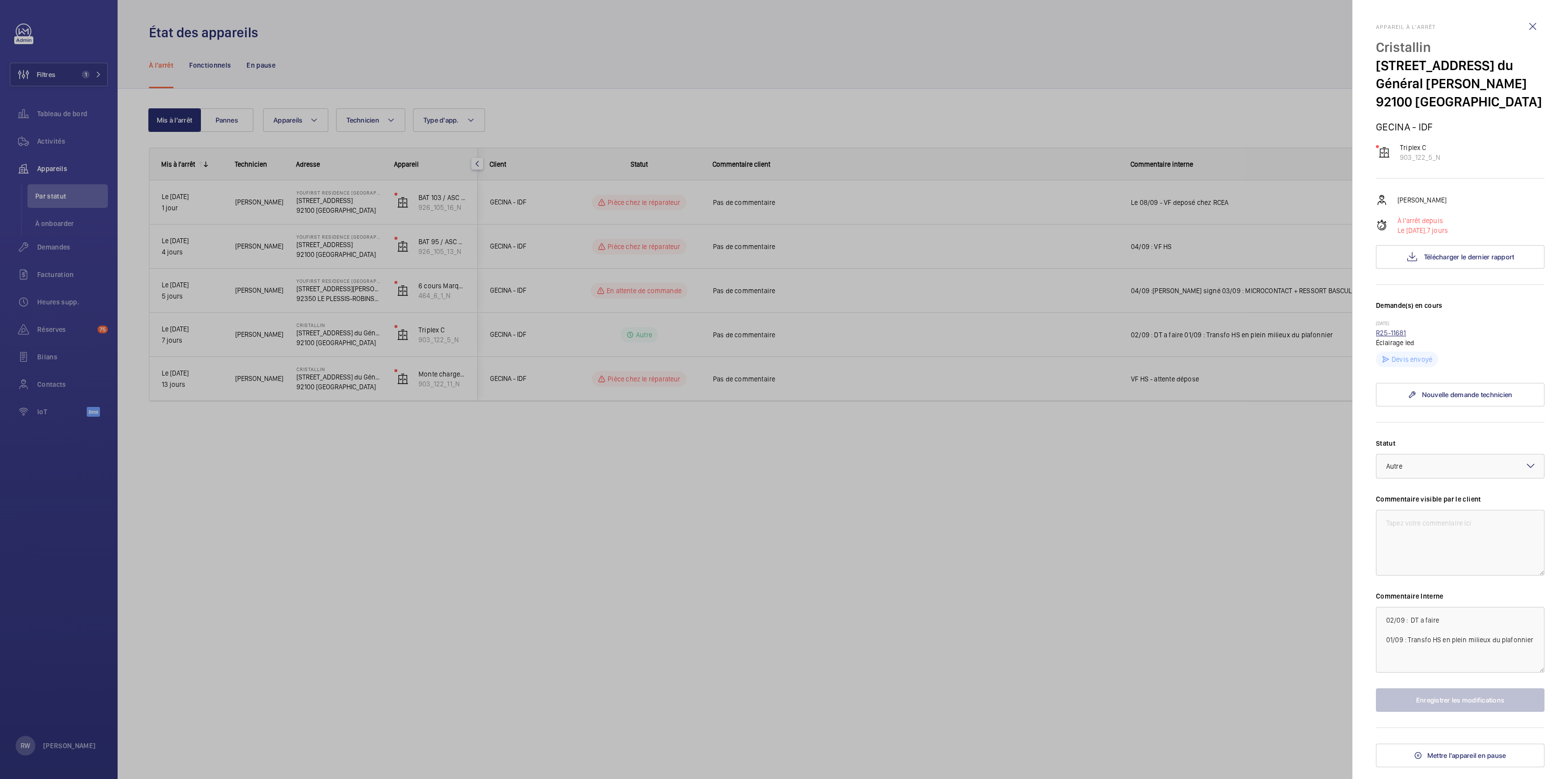
click at [1394, 333] on link "R25-11681" at bounding box center [1391, 333] width 30 height 8
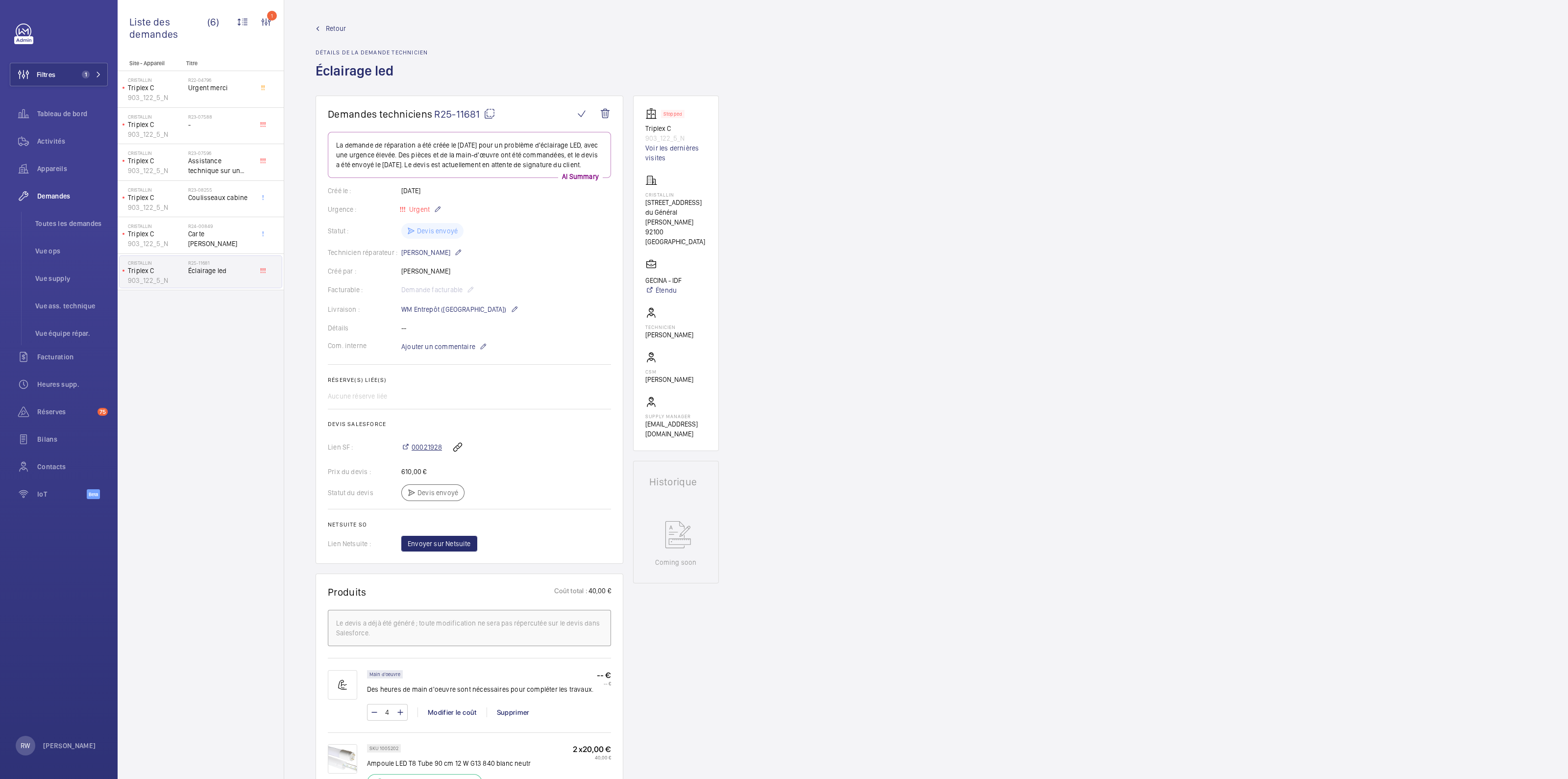
click at [422, 452] on span "00021928" at bounding box center [427, 447] width 30 height 10
